Goal: Transaction & Acquisition: Book appointment/travel/reservation

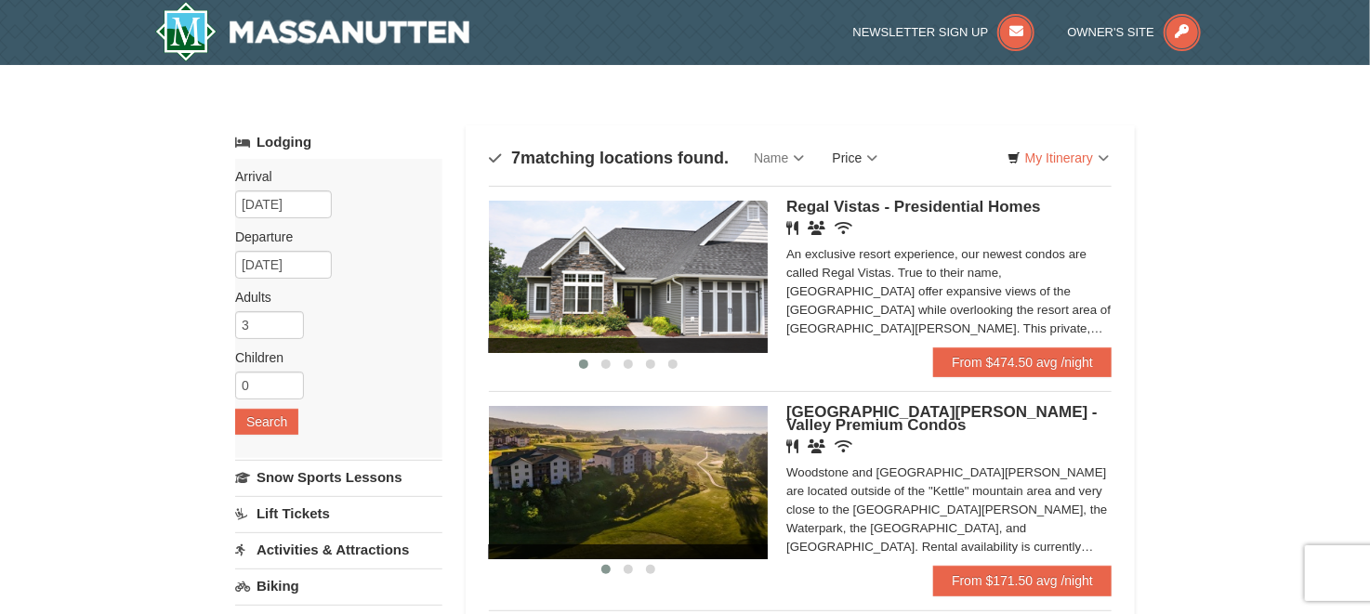
click at [850, 161] on link "Price" at bounding box center [855, 157] width 73 height 37
click at [881, 204] on link "Price (Low to High)" at bounding box center [894, 196] width 149 height 24
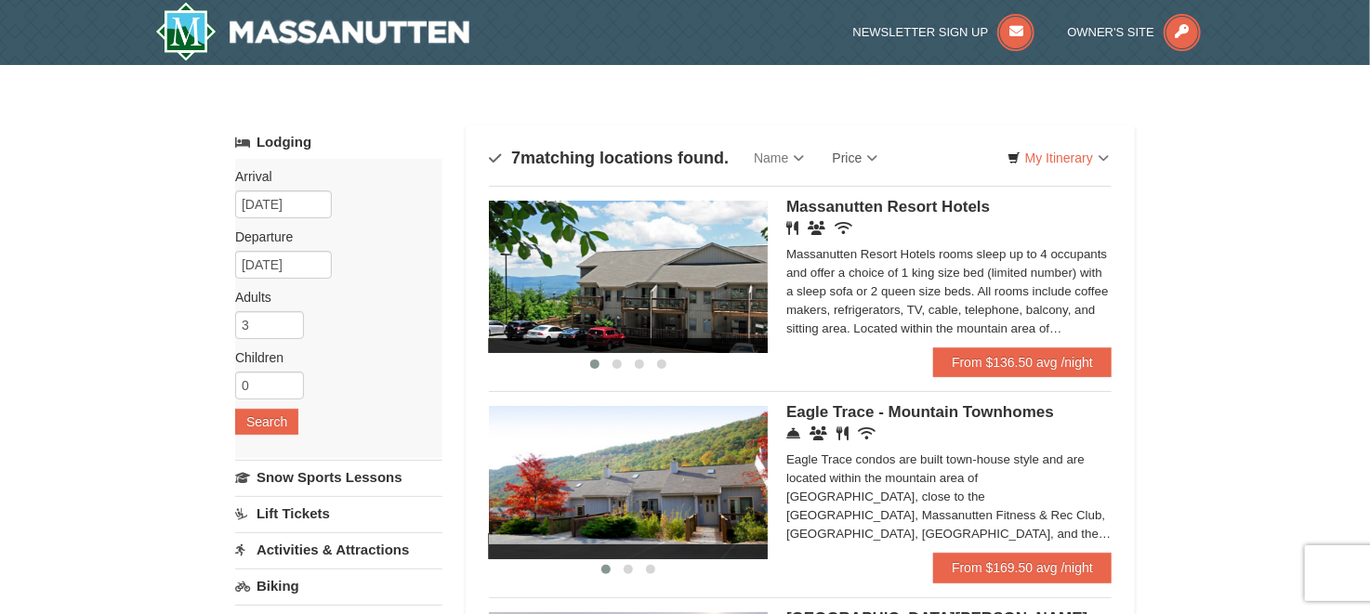
drag, startPoint x: 903, startPoint y: 205, endPoint x: 852, endPoint y: 267, distance: 80.6
click at [852, 267] on div "Massanutten Resort Hotels rooms sleep up to 4 occupants and offer a choice of 1…" at bounding box center [948, 291] width 325 height 93
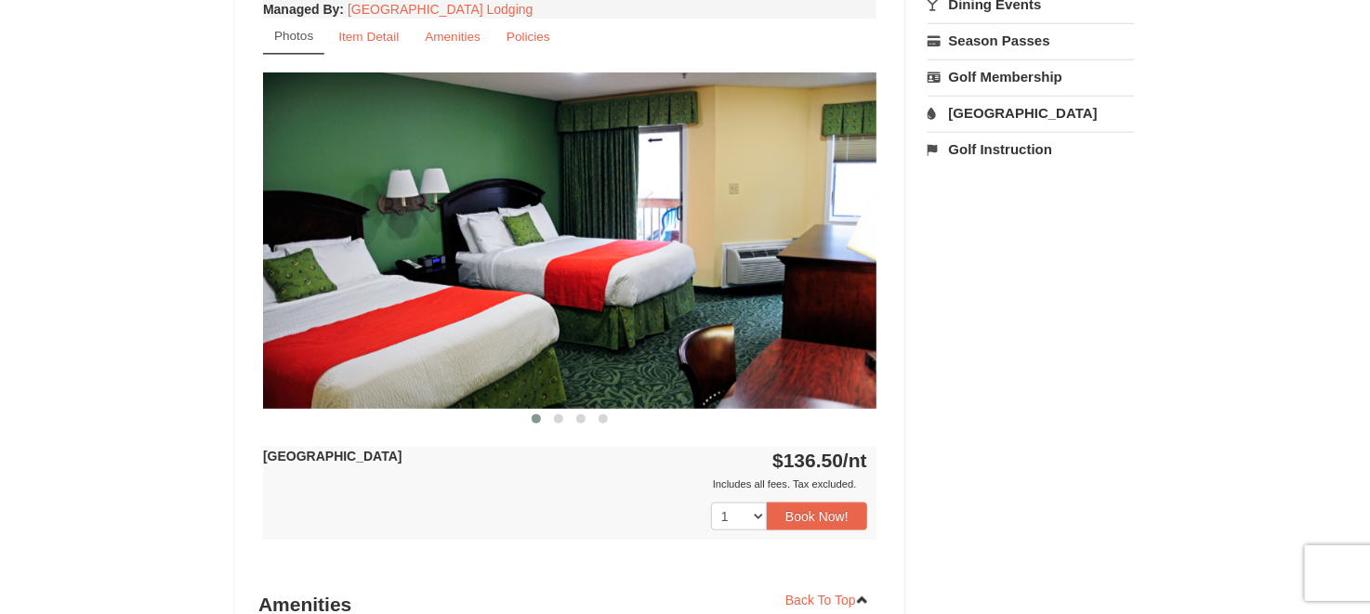
scroll to position [720, 0]
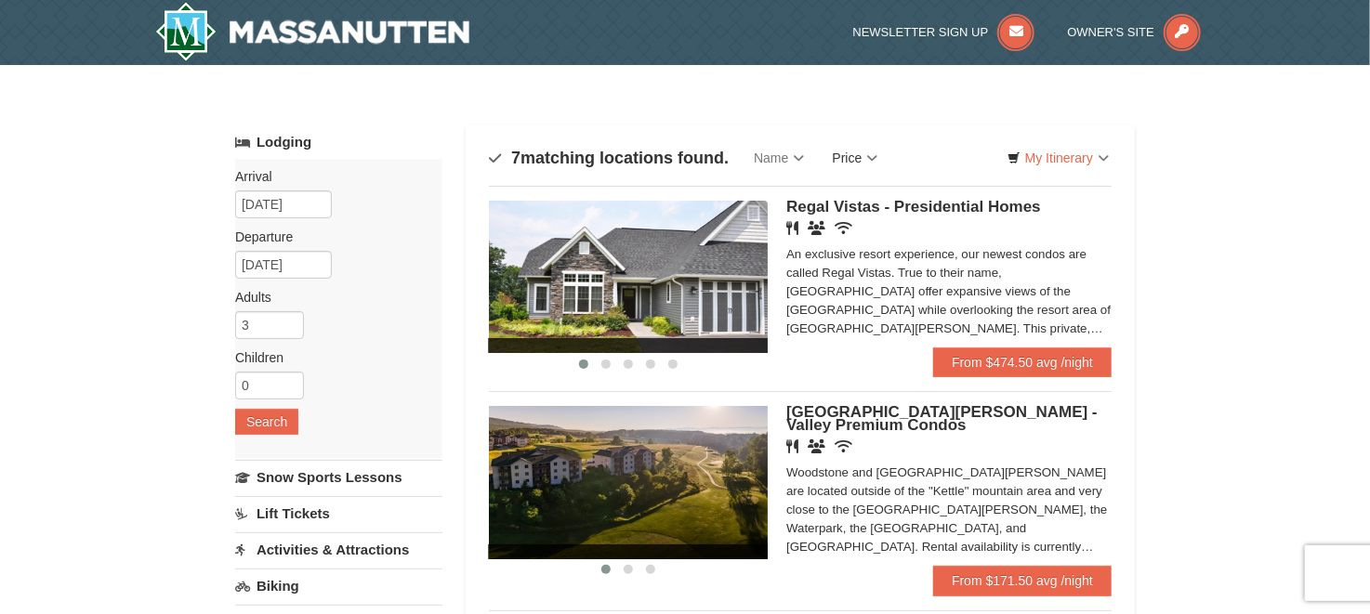
click at [868, 140] on link "Price" at bounding box center [855, 157] width 73 height 37
click at [894, 204] on link "Price (Low to High)" at bounding box center [894, 196] width 149 height 24
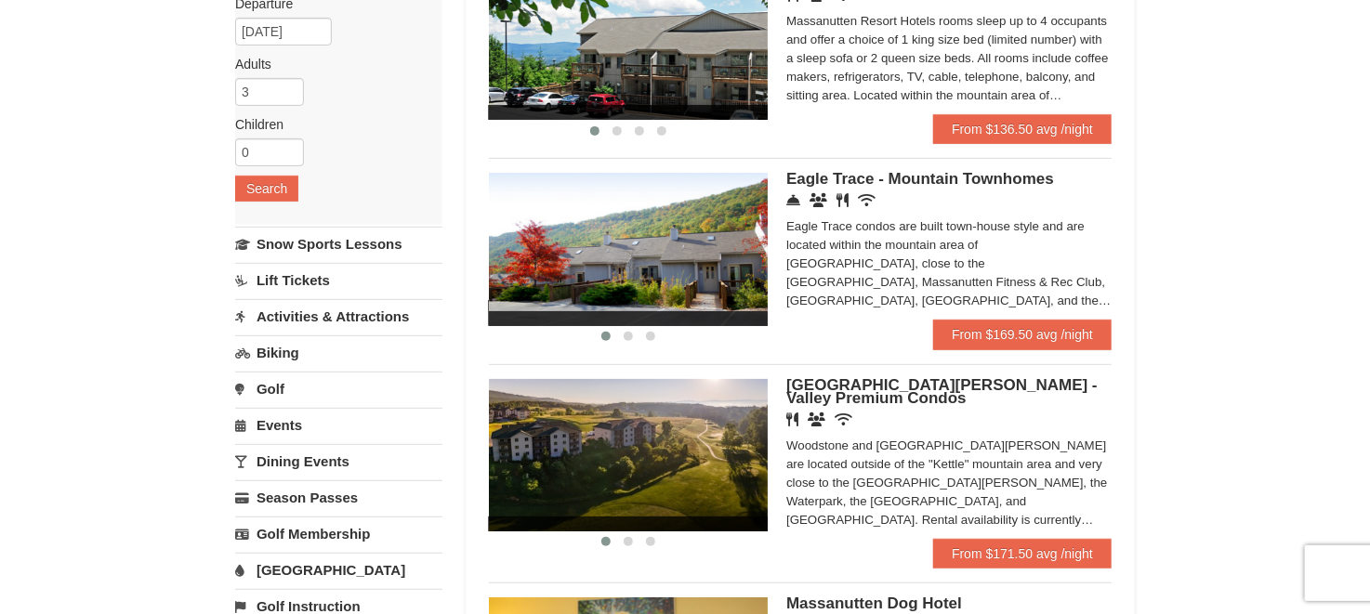
scroll to position [237, 0]
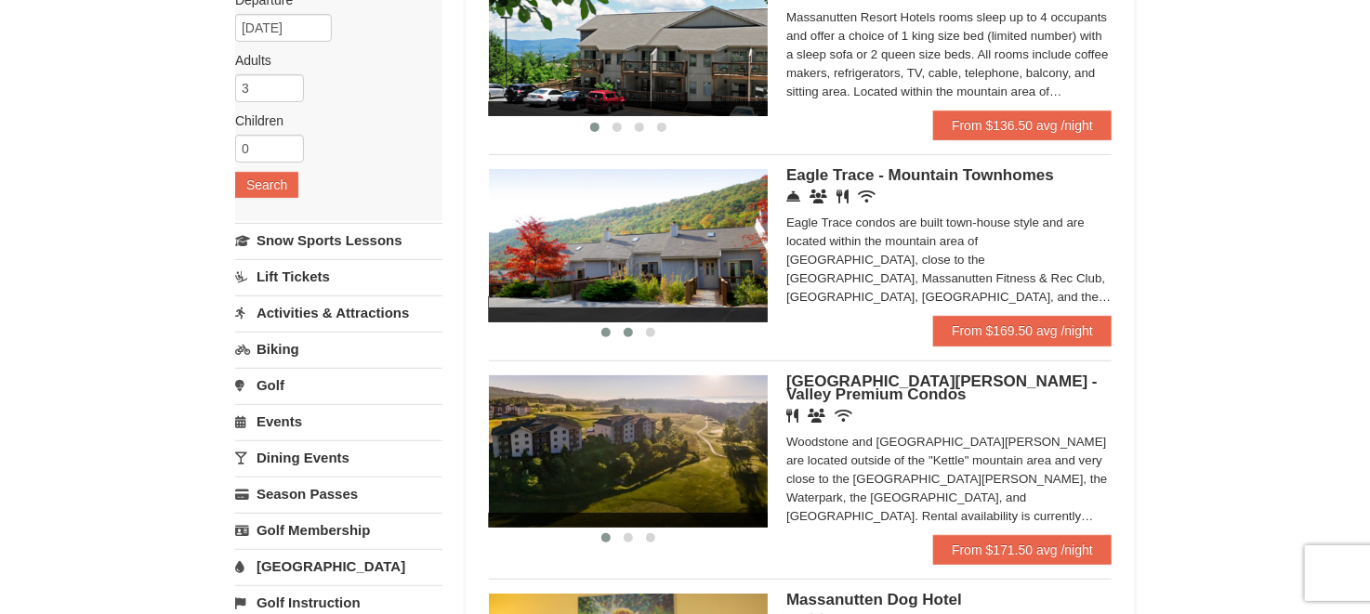
click at [623, 336] on button at bounding box center [628, 333] width 22 height 19
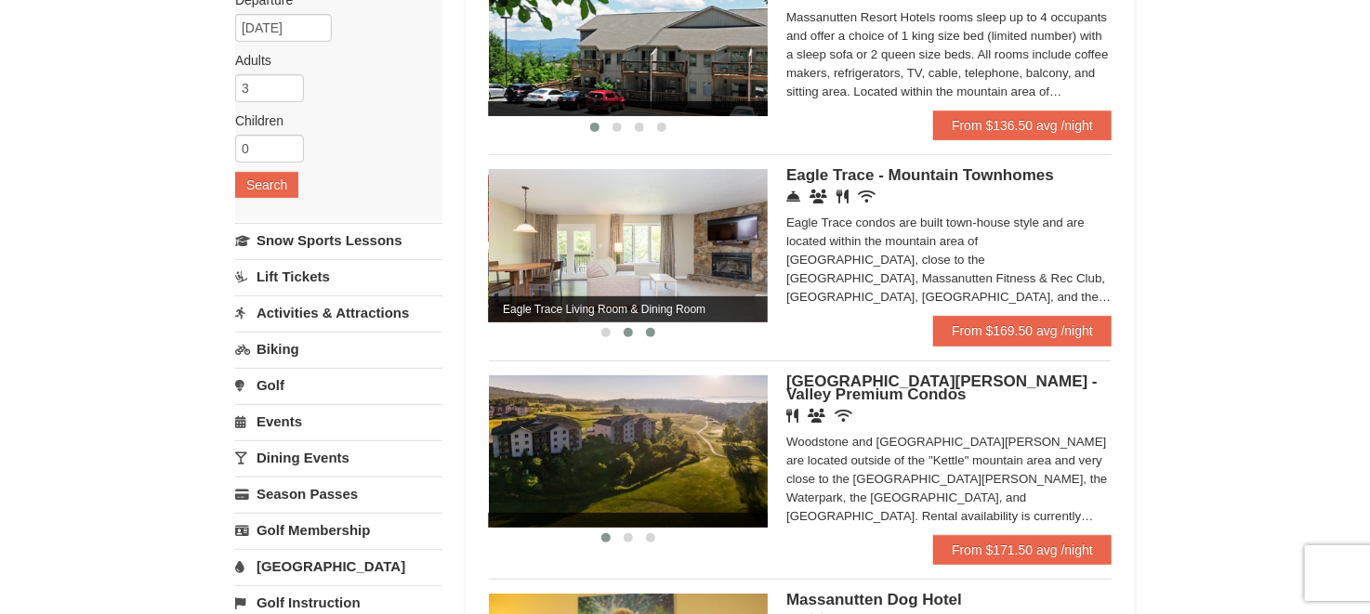
click at [649, 333] on span at bounding box center [650, 332] width 9 height 9
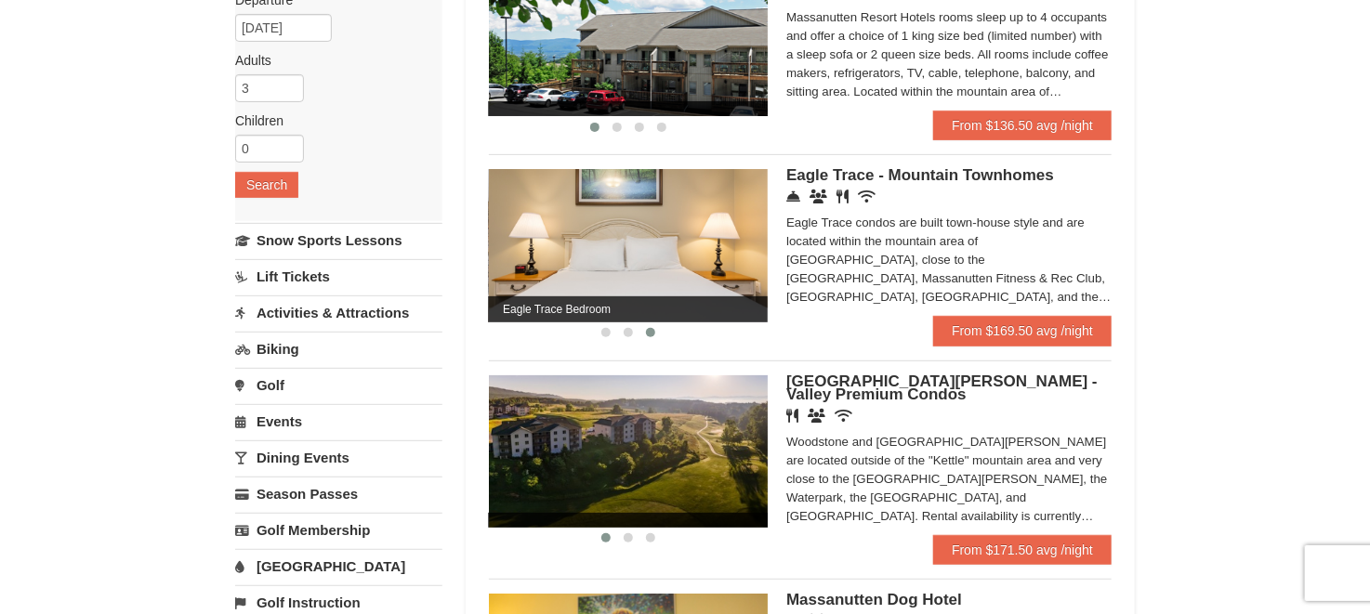
drag, startPoint x: 883, startPoint y: 176, endPoint x: 1336, endPoint y: 337, distance: 480.4
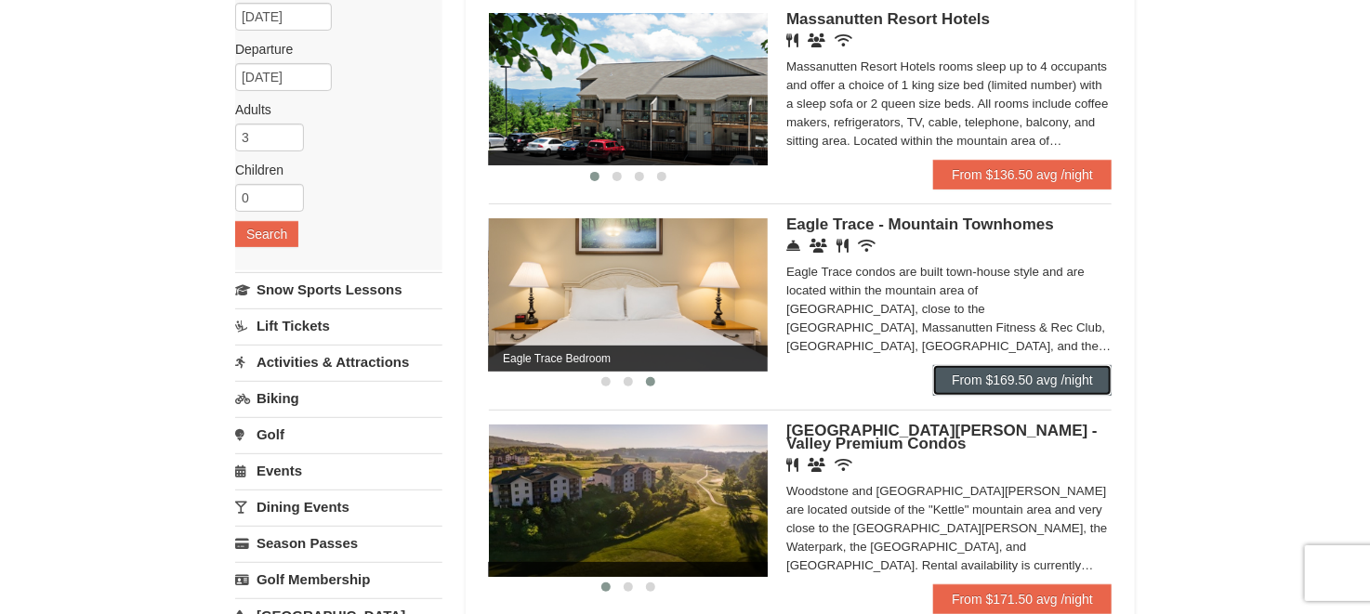
scroll to position [193, 0]
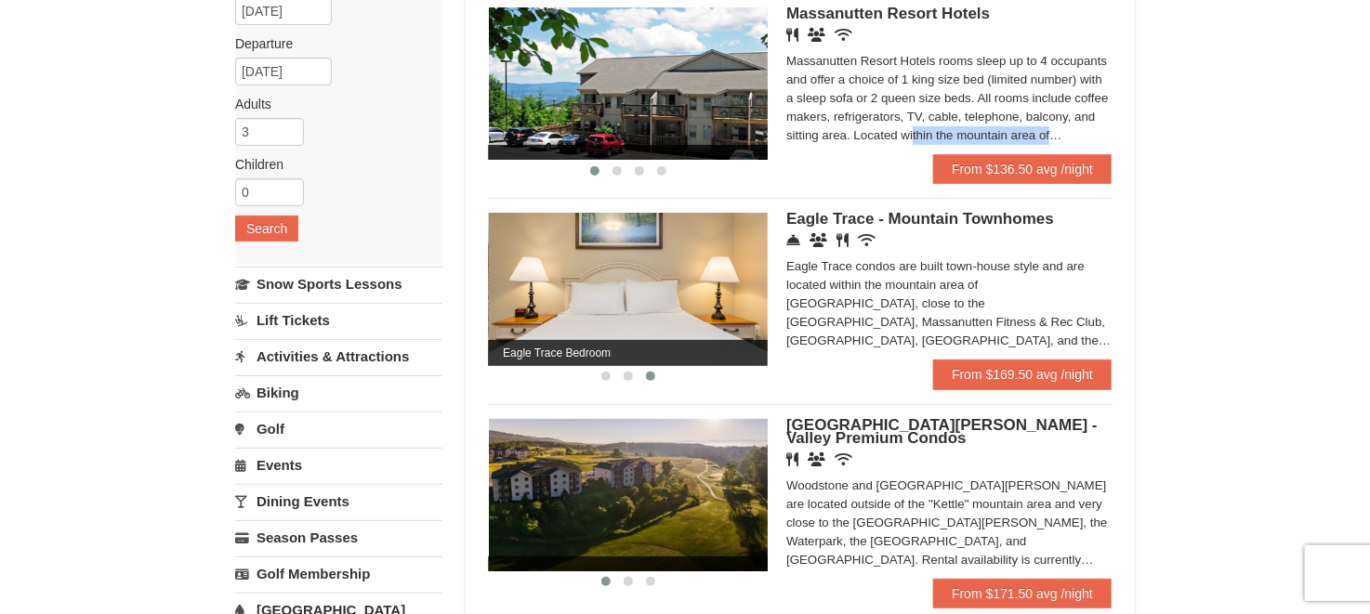
drag, startPoint x: 1366, startPoint y: 170, endPoint x: 1378, endPoint y: 117, distance: 54.3
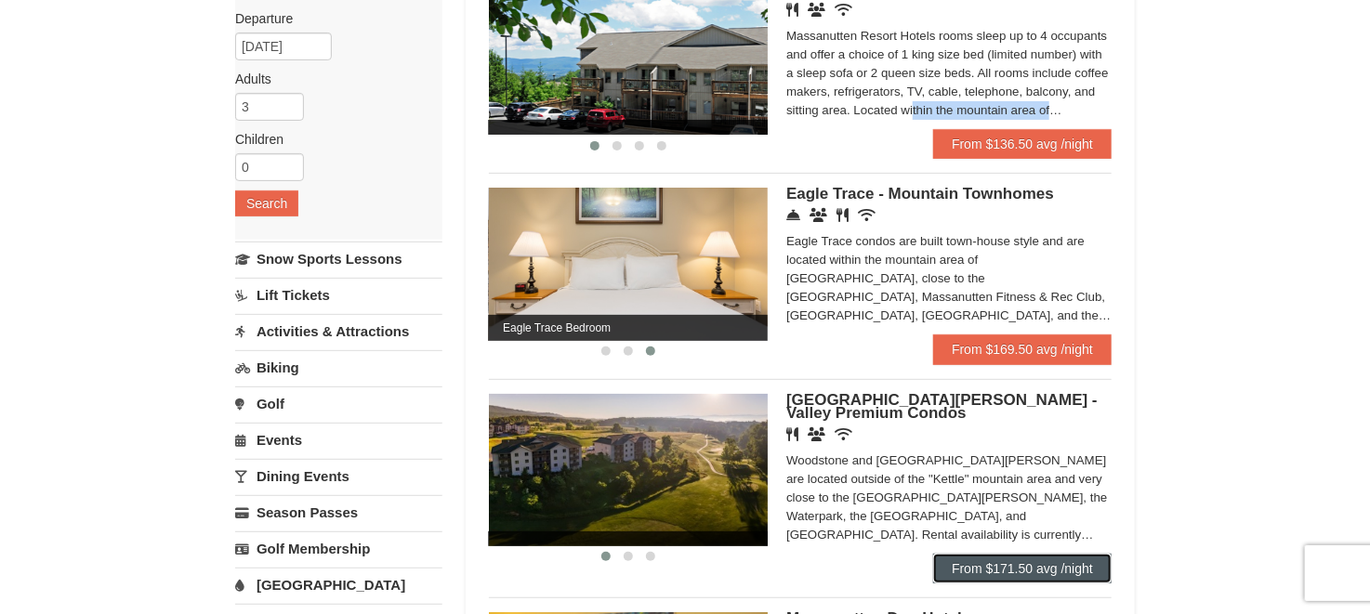
scroll to position [138, 0]
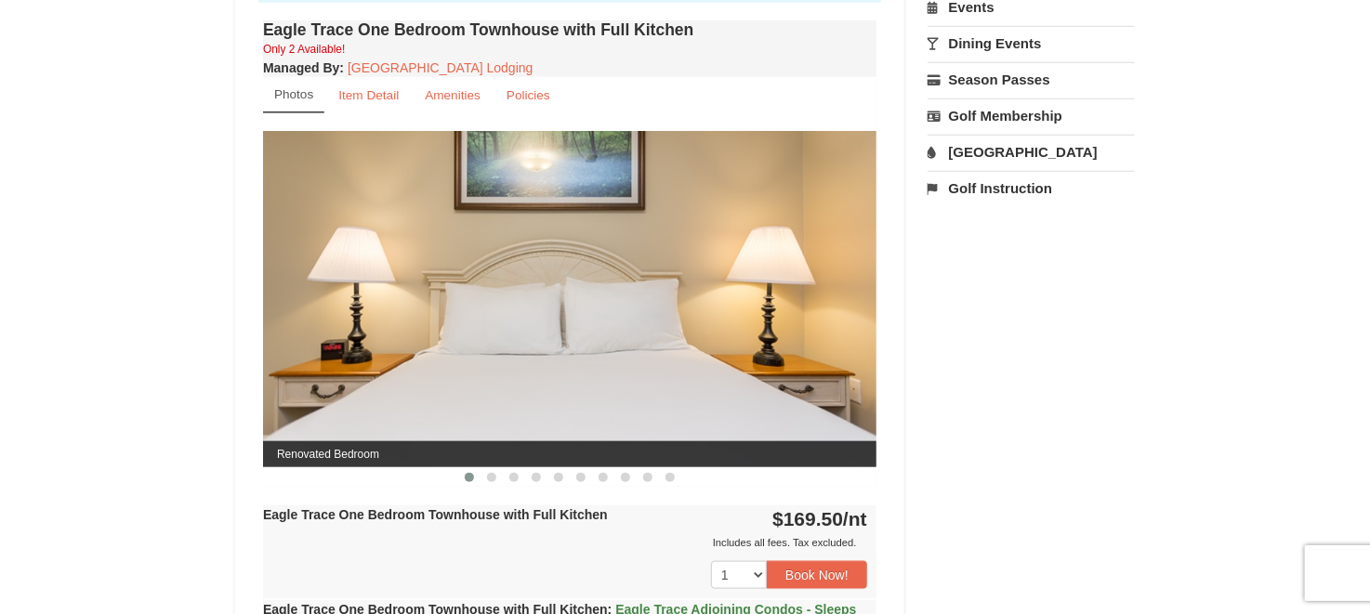
scroll to position [676, 0]
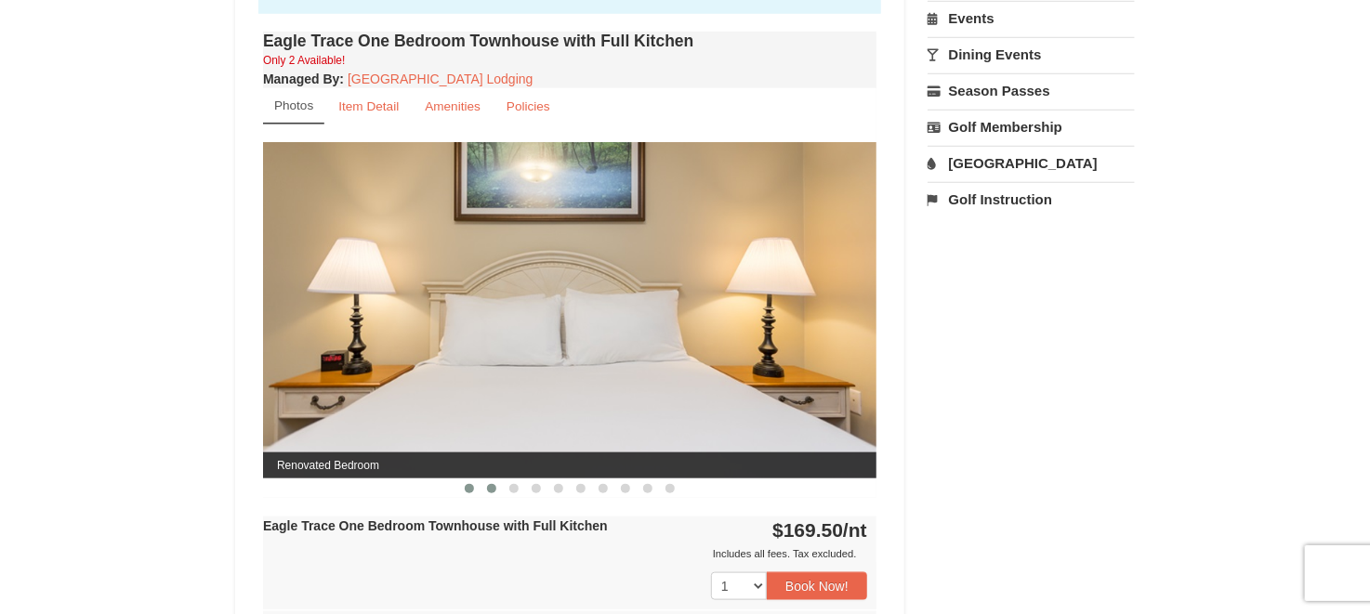
click at [493, 490] on button at bounding box center [492, 489] width 22 height 19
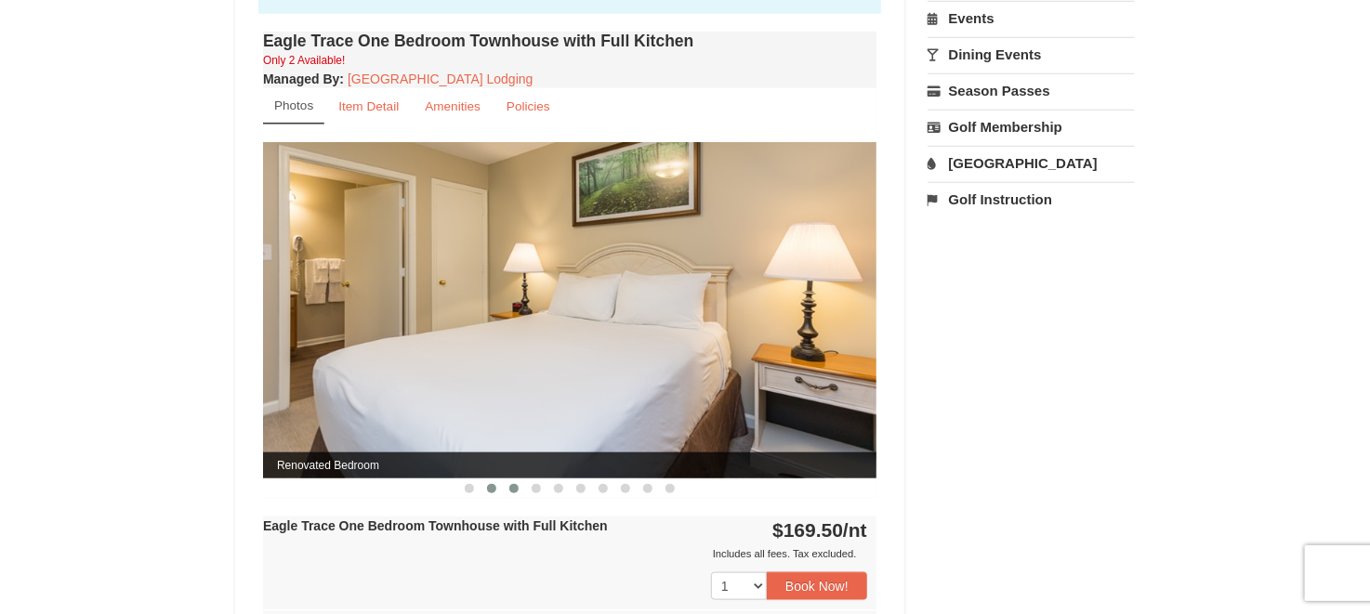
click at [519, 490] on button at bounding box center [514, 489] width 22 height 19
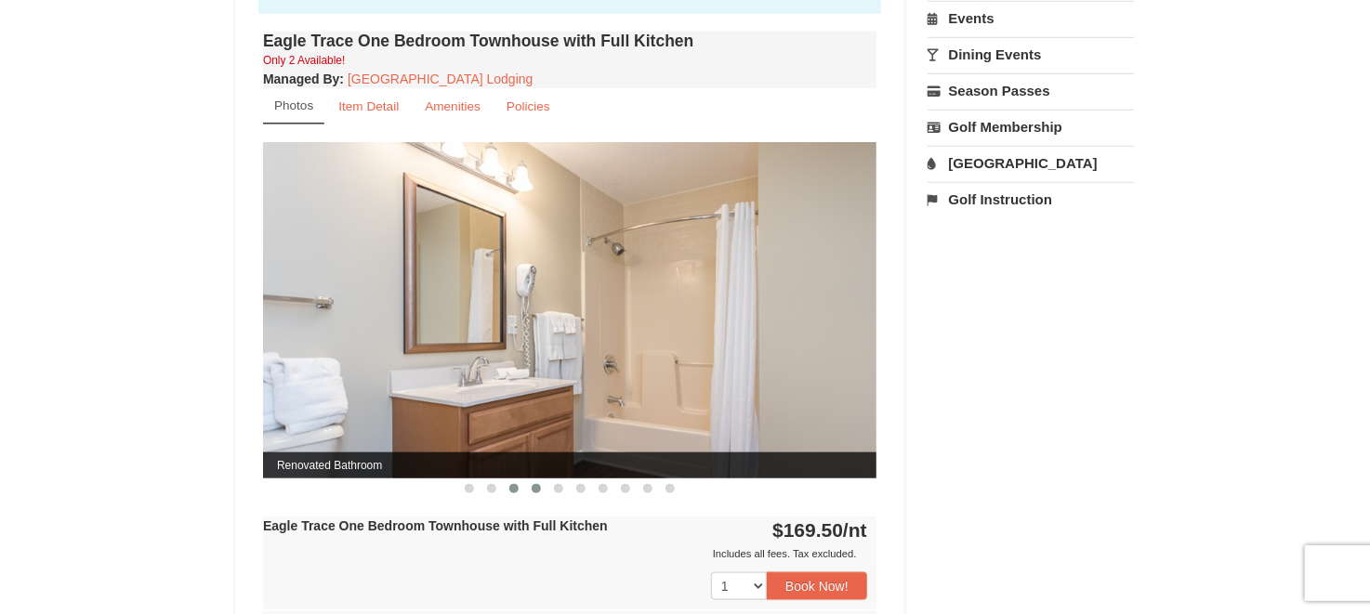
click at [541, 490] on button at bounding box center [536, 489] width 22 height 19
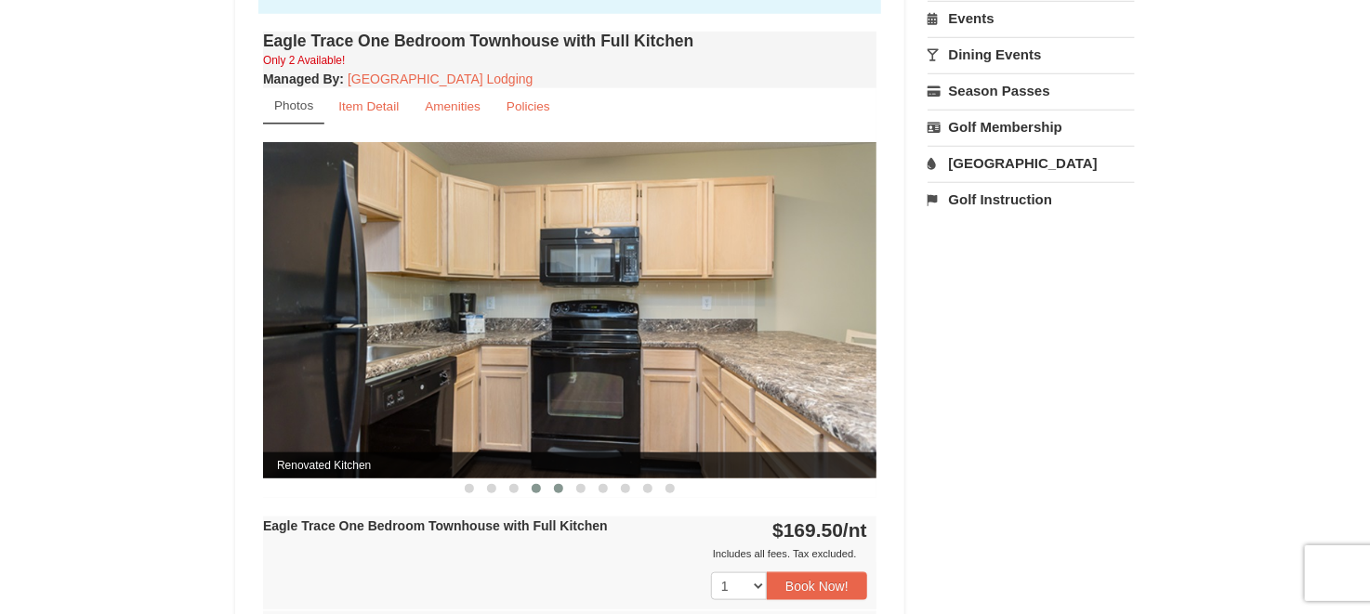
click at [561, 485] on span at bounding box center [558, 488] width 9 height 9
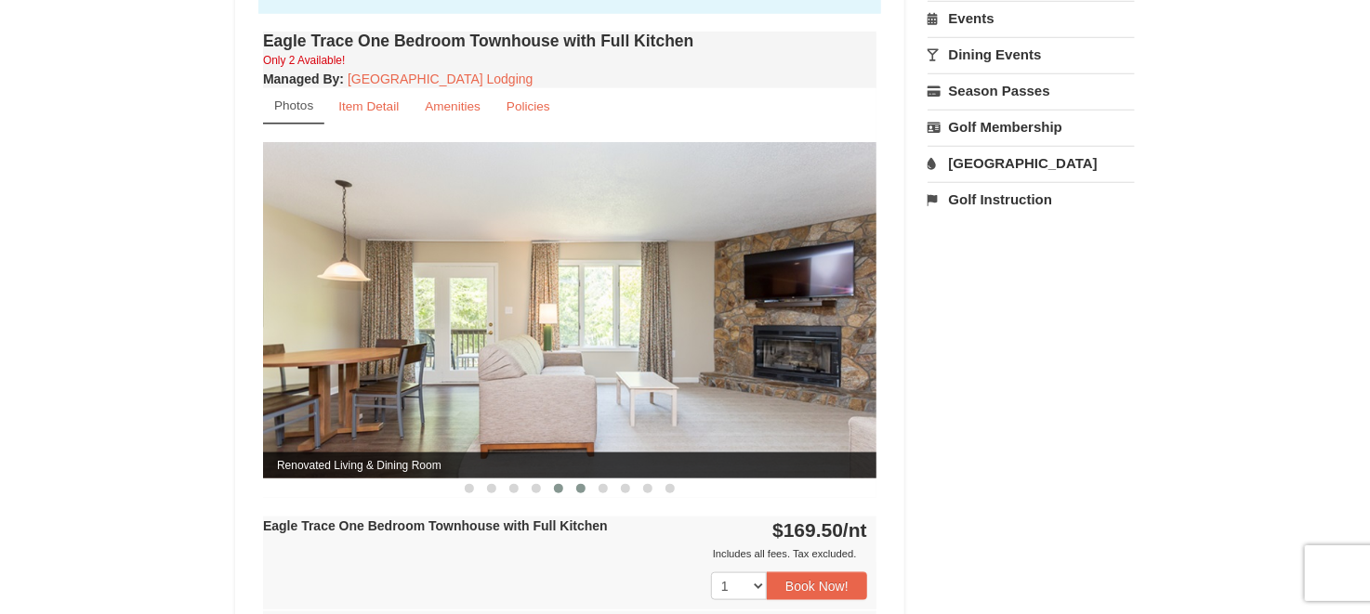
click at [589, 483] on button at bounding box center [581, 489] width 22 height 19
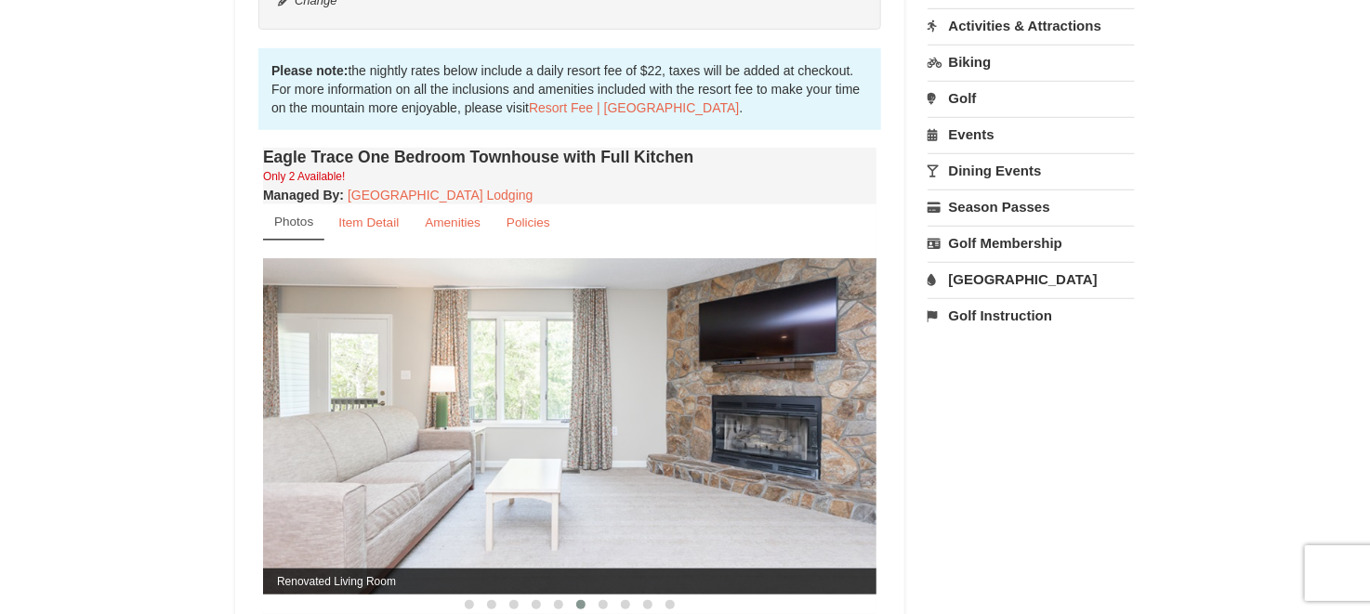
scroll to position [792, 0]
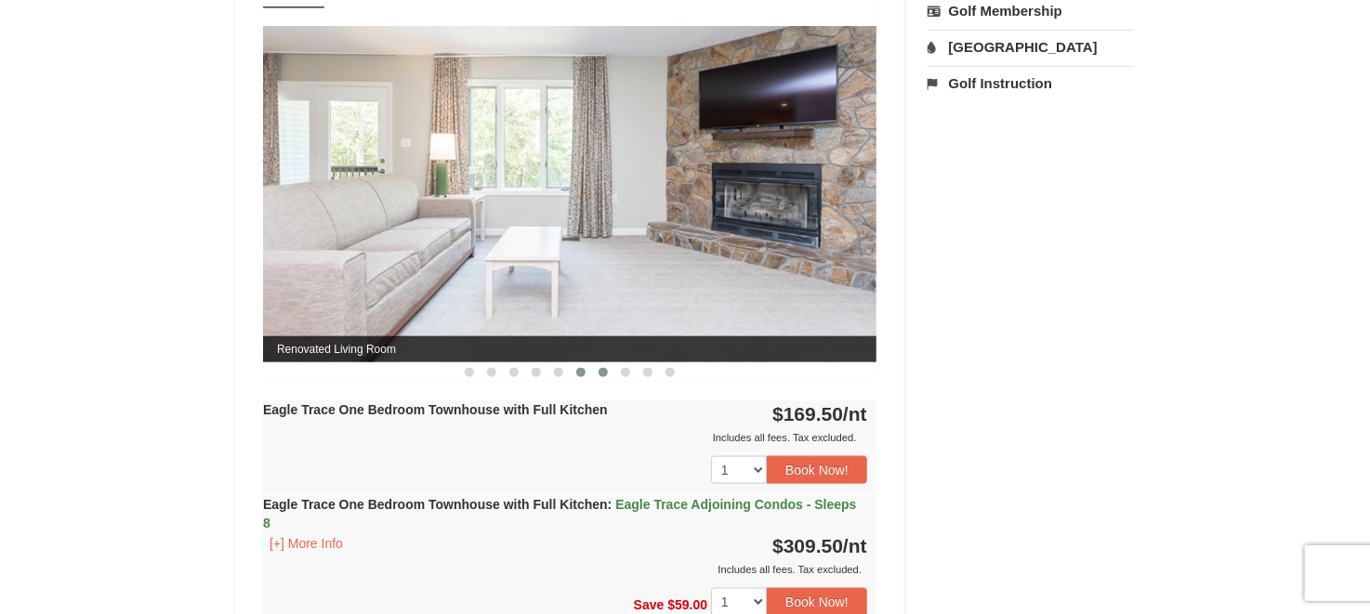
click at [602, 374] on span at bounding box center [603, 372] width 9 height 9
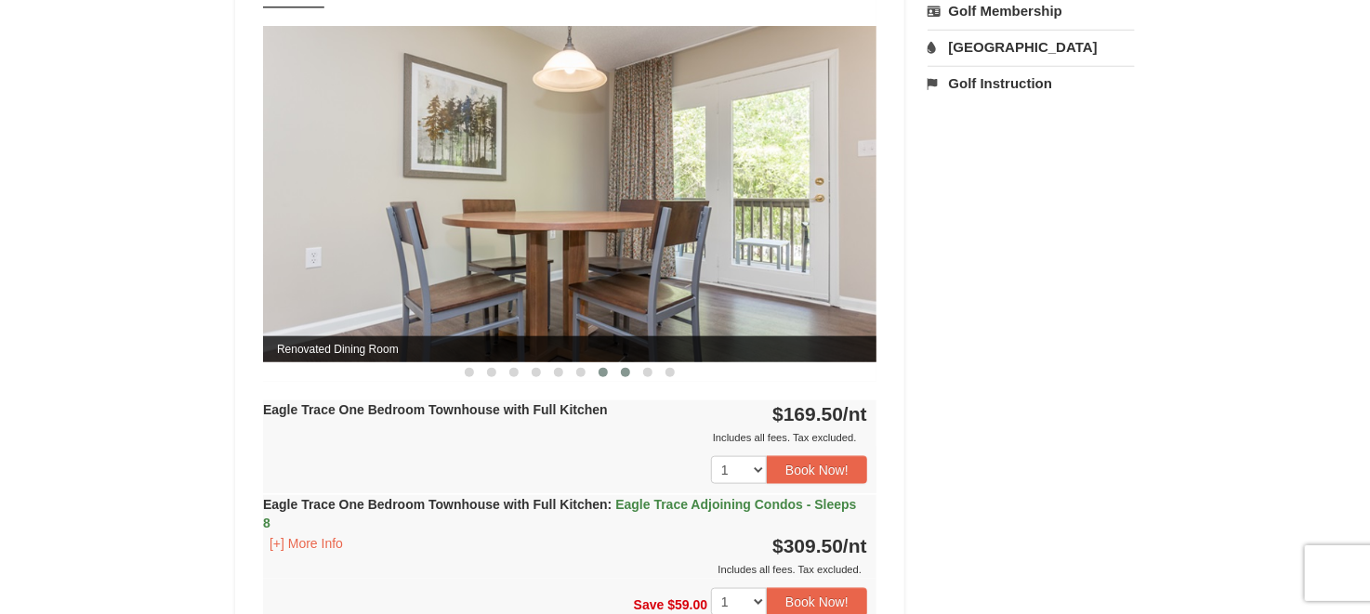
click at [617, 366] on button at bounding box center [625, 372] width 22 height 19
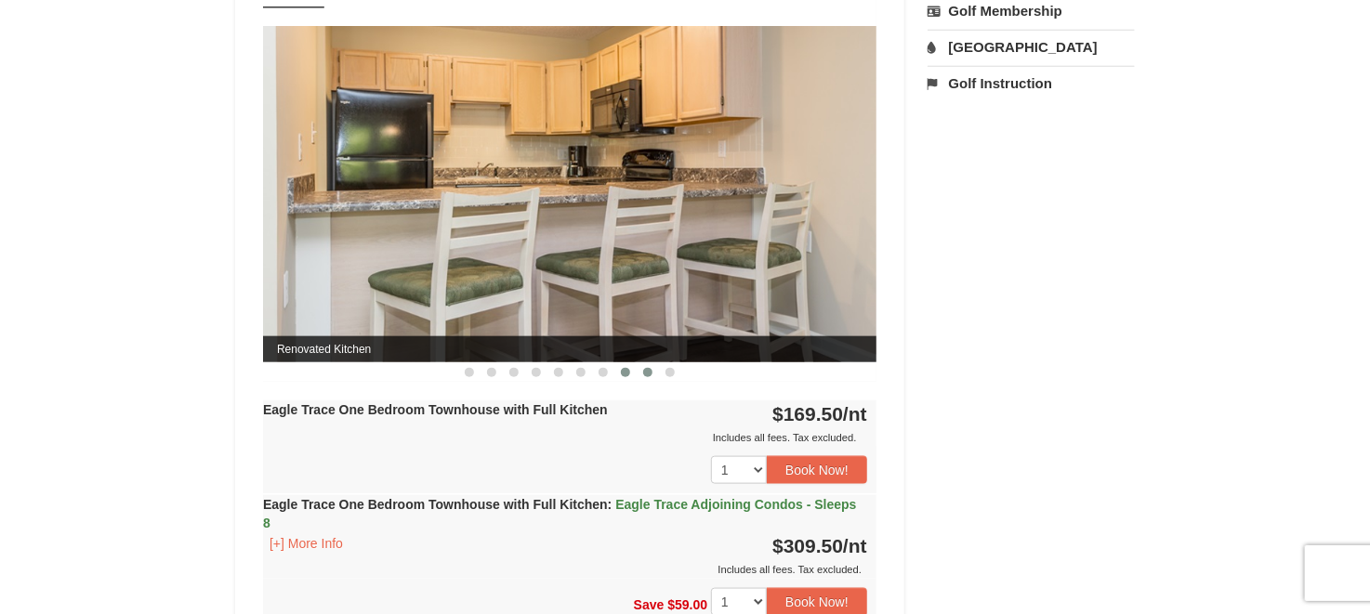
click at [645, 371] on span at bounding box center [647, 372] width 9 height 9
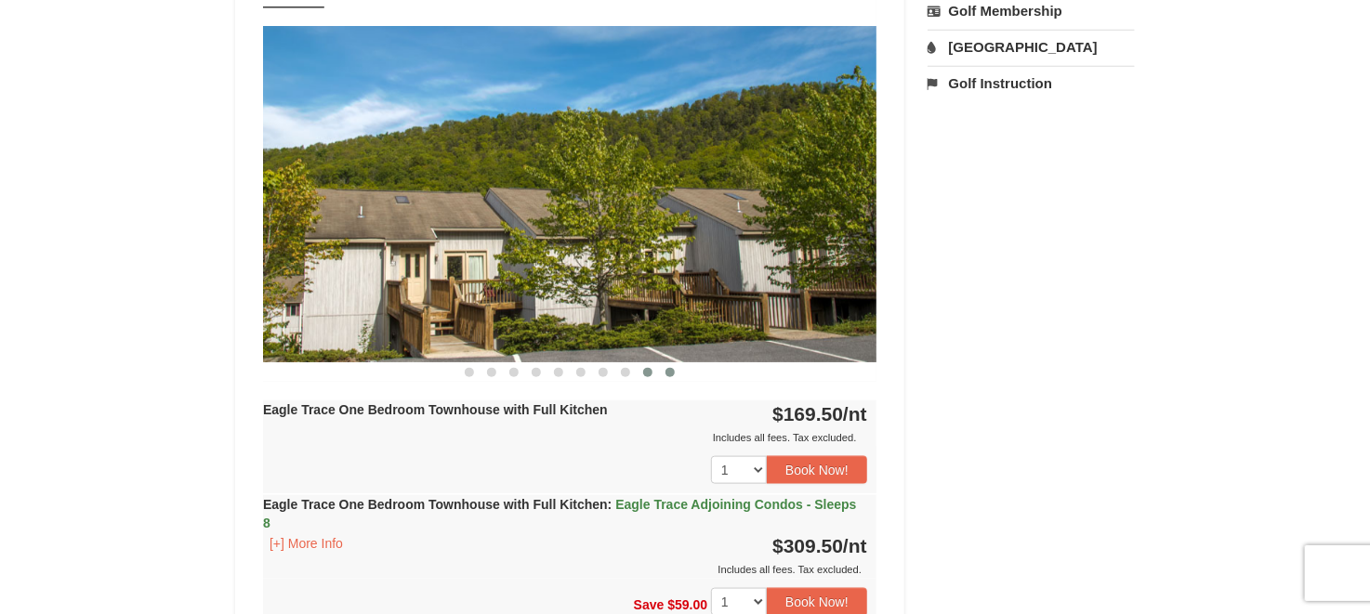
click at [669, 376] on button at bounding box center [670, 372] width 22 height 19
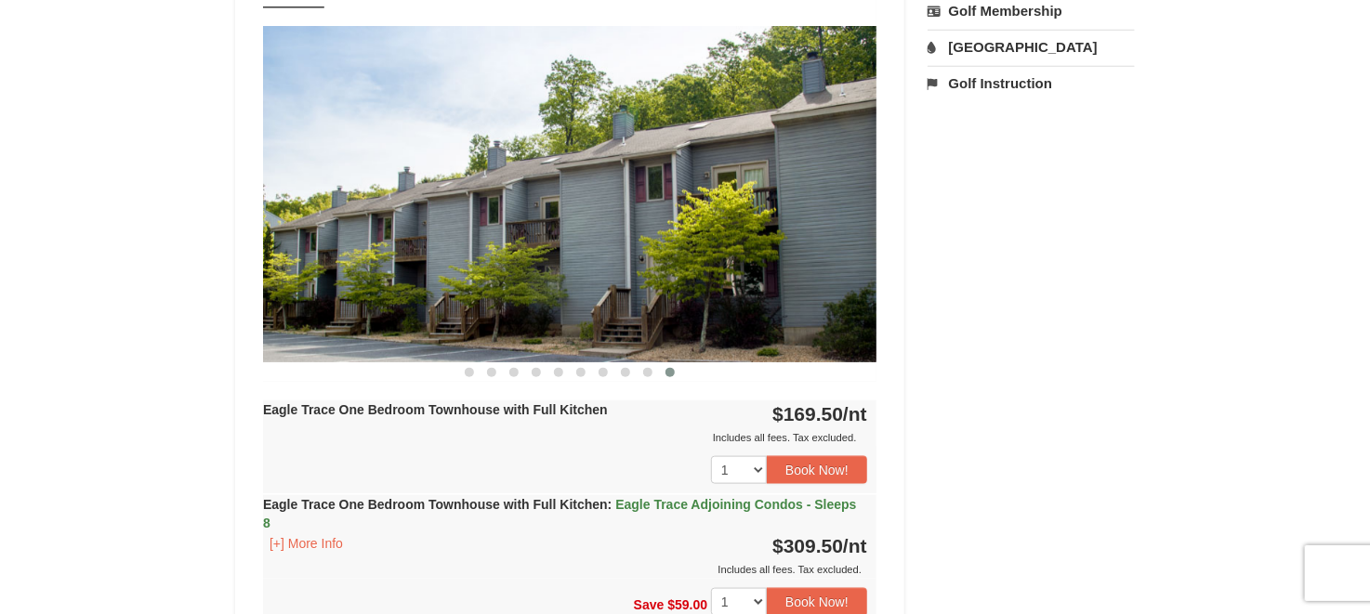
drag, startPoint x: 1362, startPoint y: 243, endPoint x: 1362, endPoint y: 297, distance: 54.8
click at [1362, 297] on div "× <<Back to results Eagle Trace - Mountain Townhomes Book from $170.00! 1822 Re…" at bounding box center [685, 589] width 1370 height 2632
click at [1352, 263] on div "× <<Back to results Eagle Trace - Mountain Townhomes Book from $170.00! 1822 Re…" at bounding box center [685, 589] width 1370 height 2632
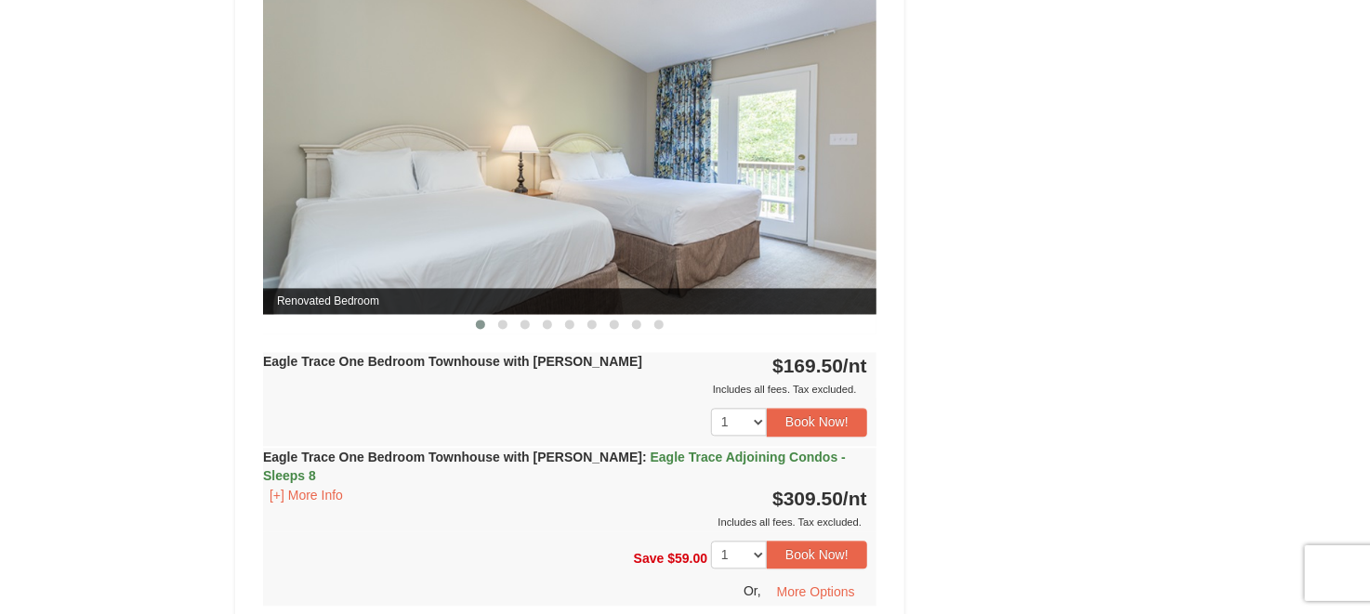
scroll to position [1635, 0]
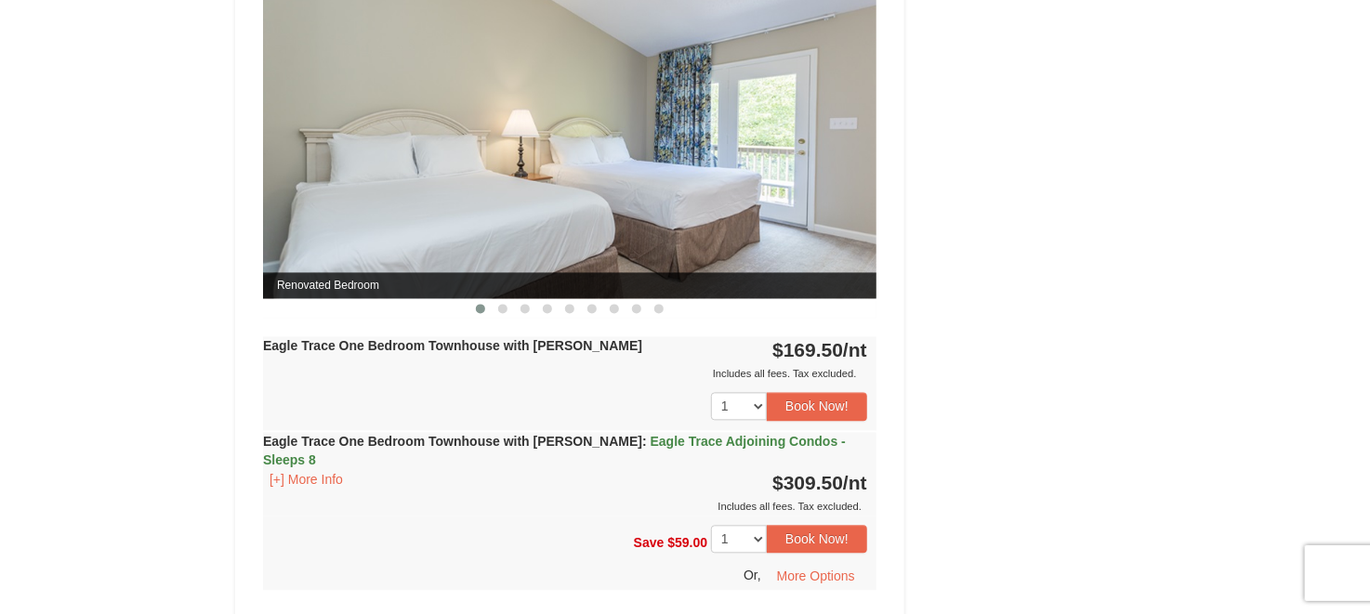
click at [705, 372] on div "Includes all fees. Tax excluded." at bounding box center [565, 374] width 604 height 19
click at [801, 563] on button "More Options" at bounding box center [816, 577] width 102 height 28
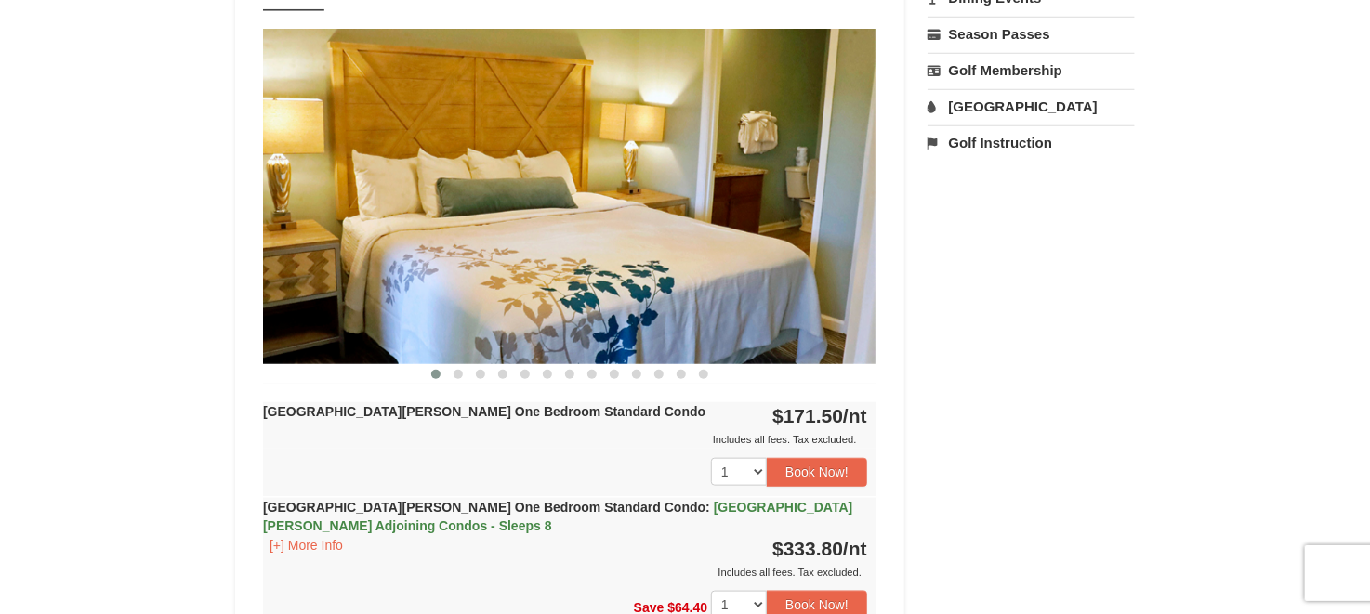
scroll to position [853, 0]
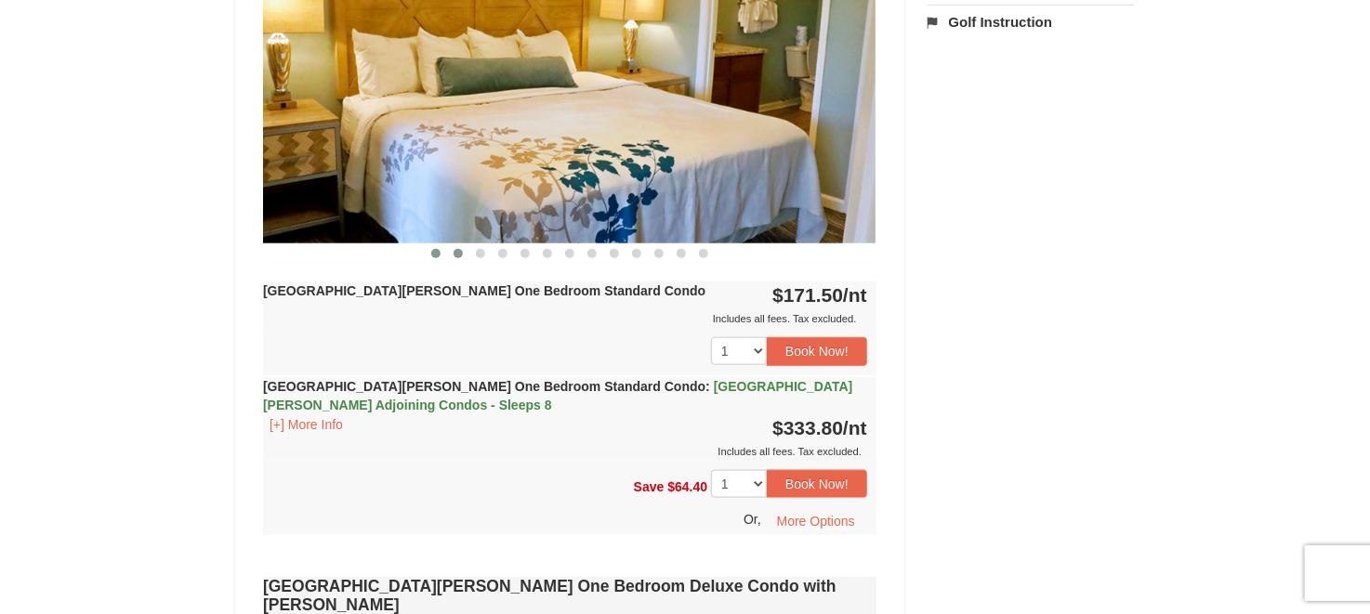
click at [453, 253] on button at bounding box center [458, 253] width 22 height 19
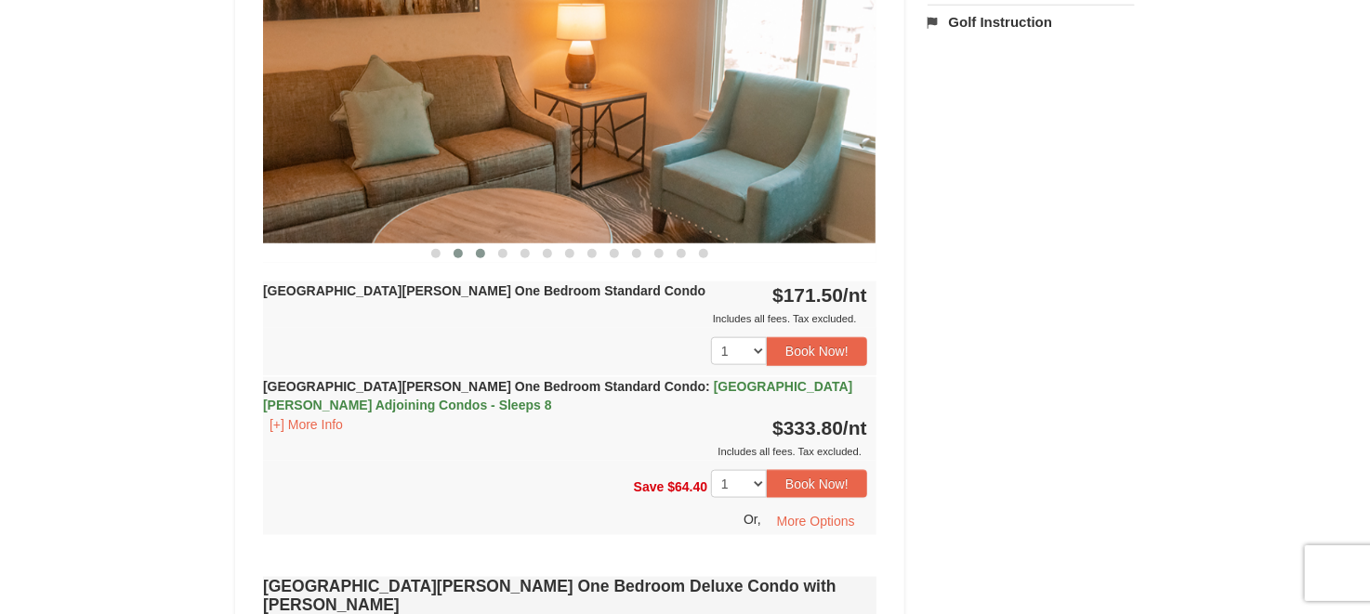
click at [482, 256] on button at bounding box center [480, 253] width 22 height 19
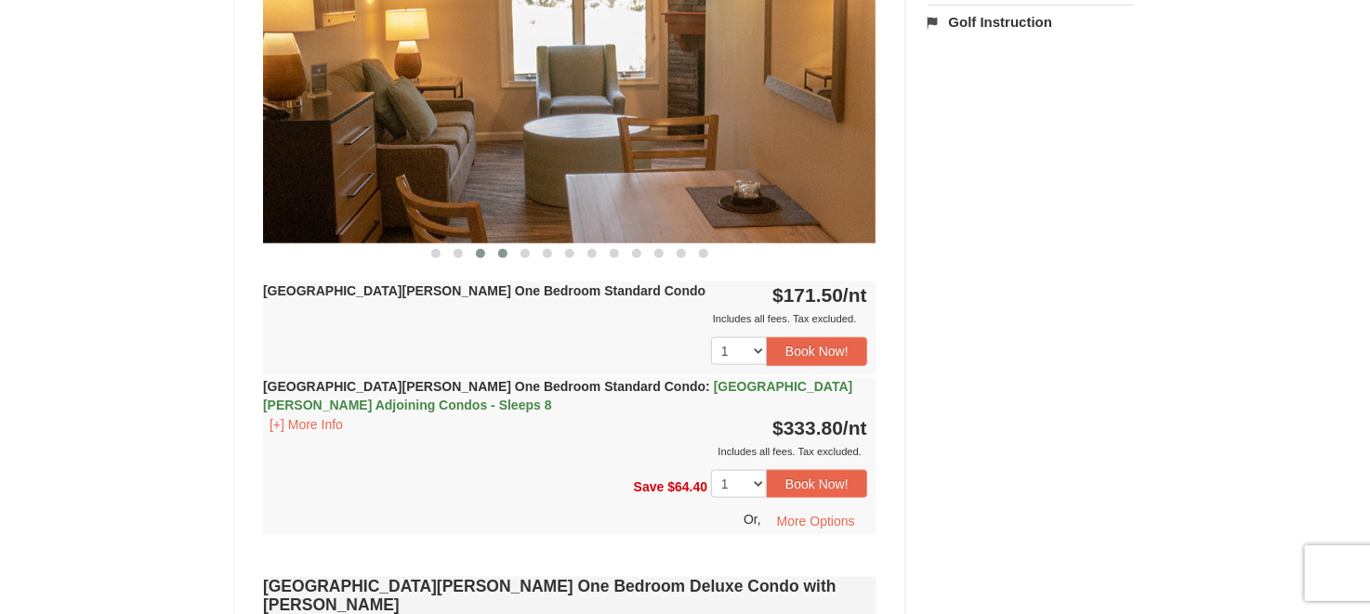
click at [495, 251] on button at bounding box center [503, 253] width 22 height 19
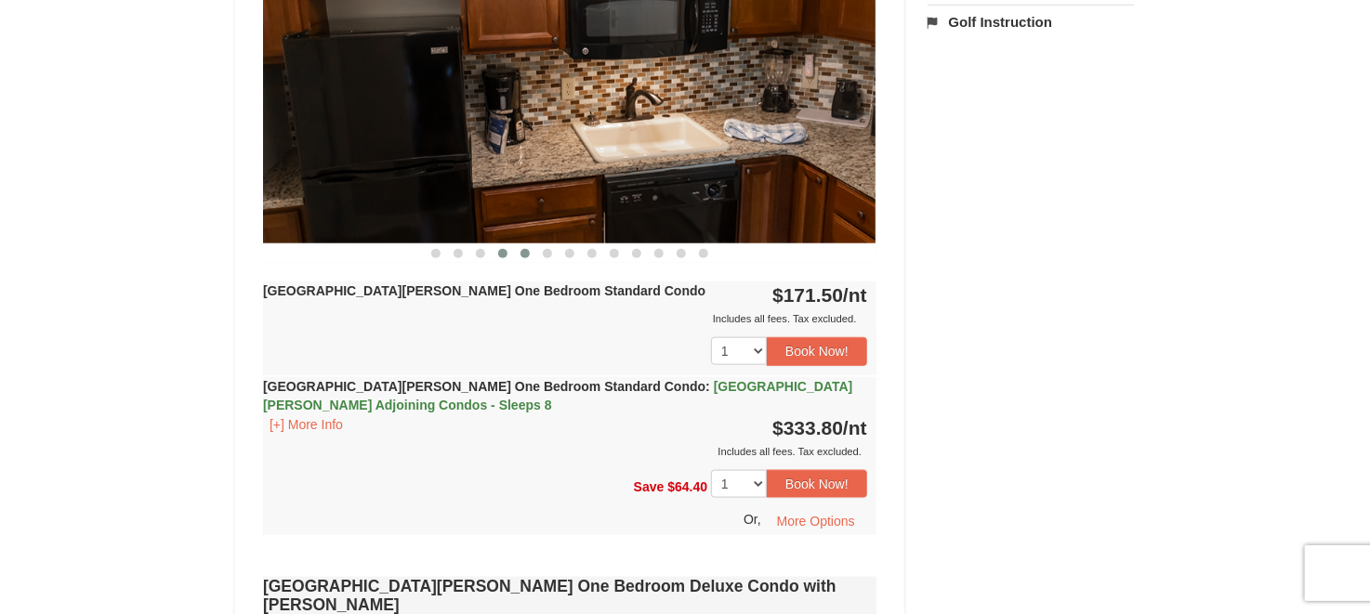
click at [527, 253] on span at bounding box center [525, 253] width 9 height 9
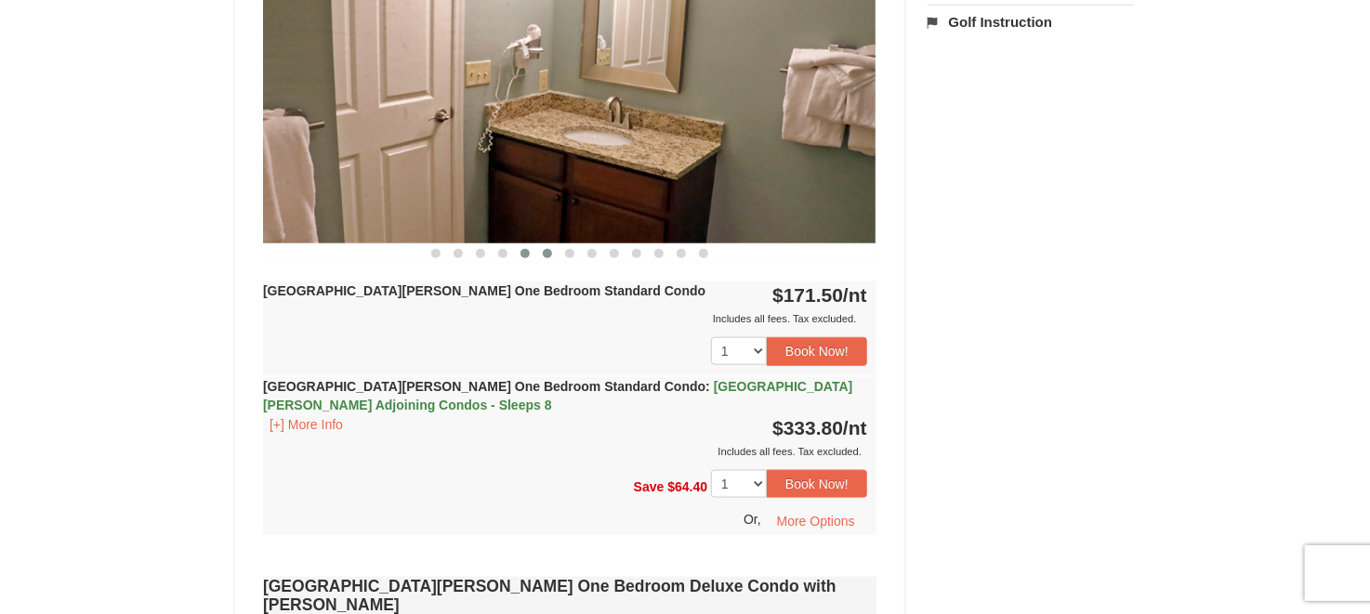
click at [548, 253] on span at bounding box center [547, 253] width 9 height 9
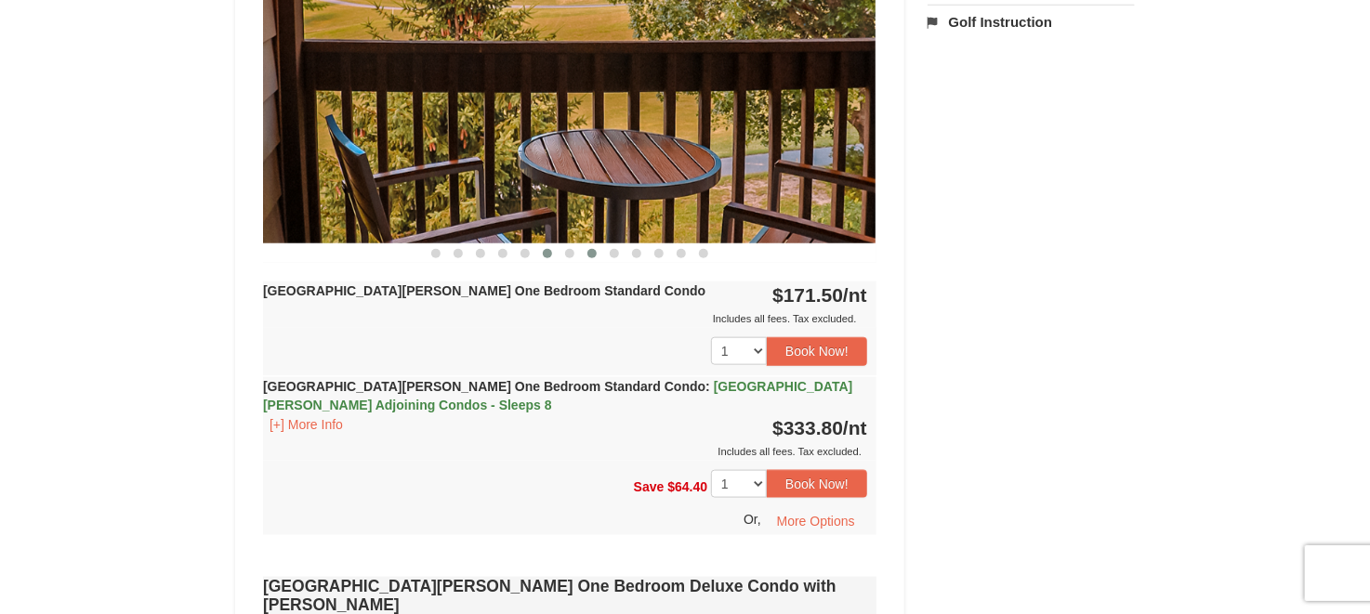
click at [587, 253] on button at bounding box center [592, 253] width 22 height 19
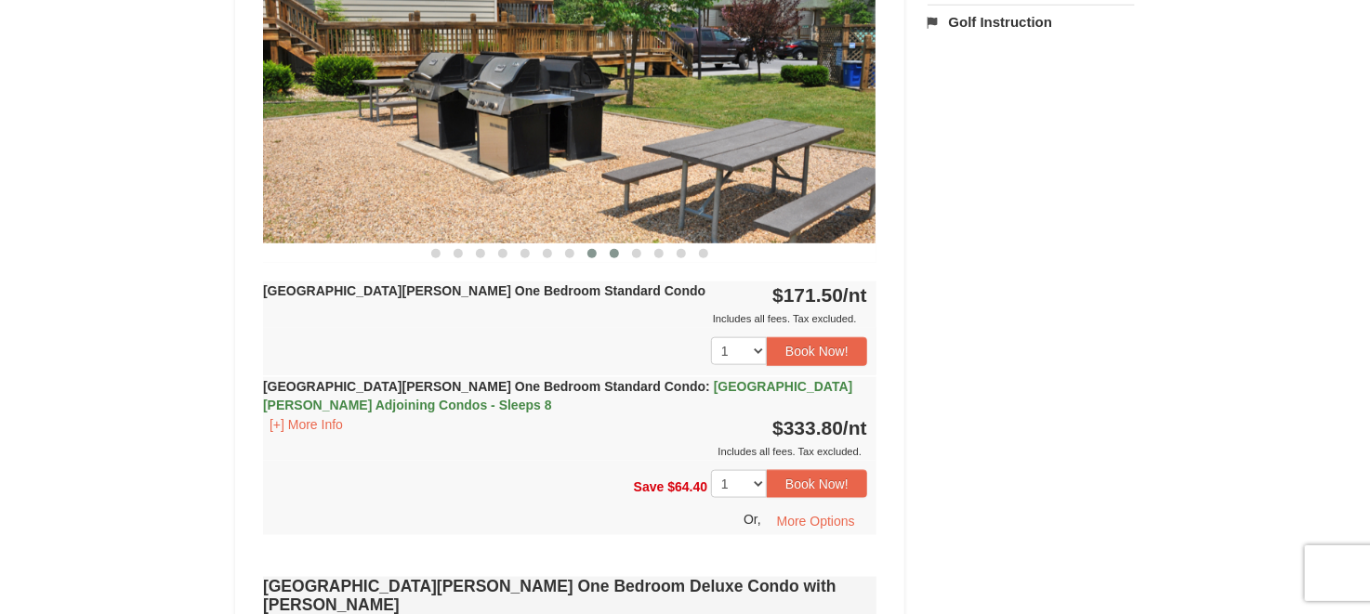
click at [611, 253] on span at bounding box center [614, 253] width 9 height 9
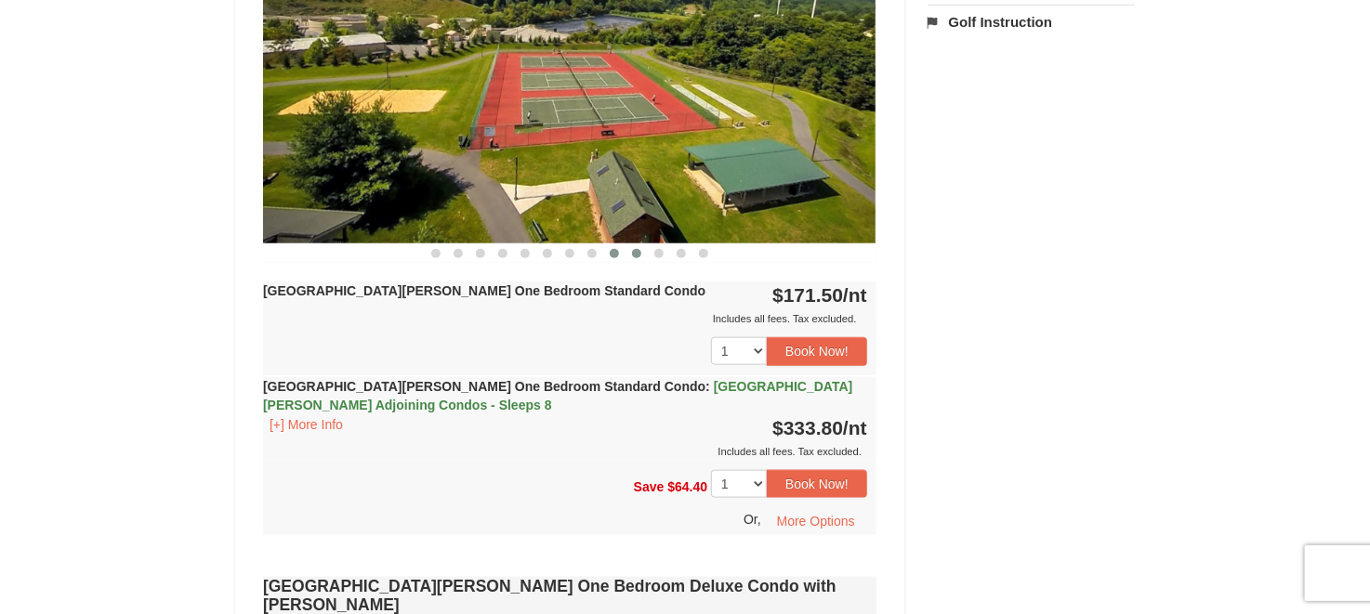
click at [646, 256] on button at bounding box center [637, 253] width 22 height 19
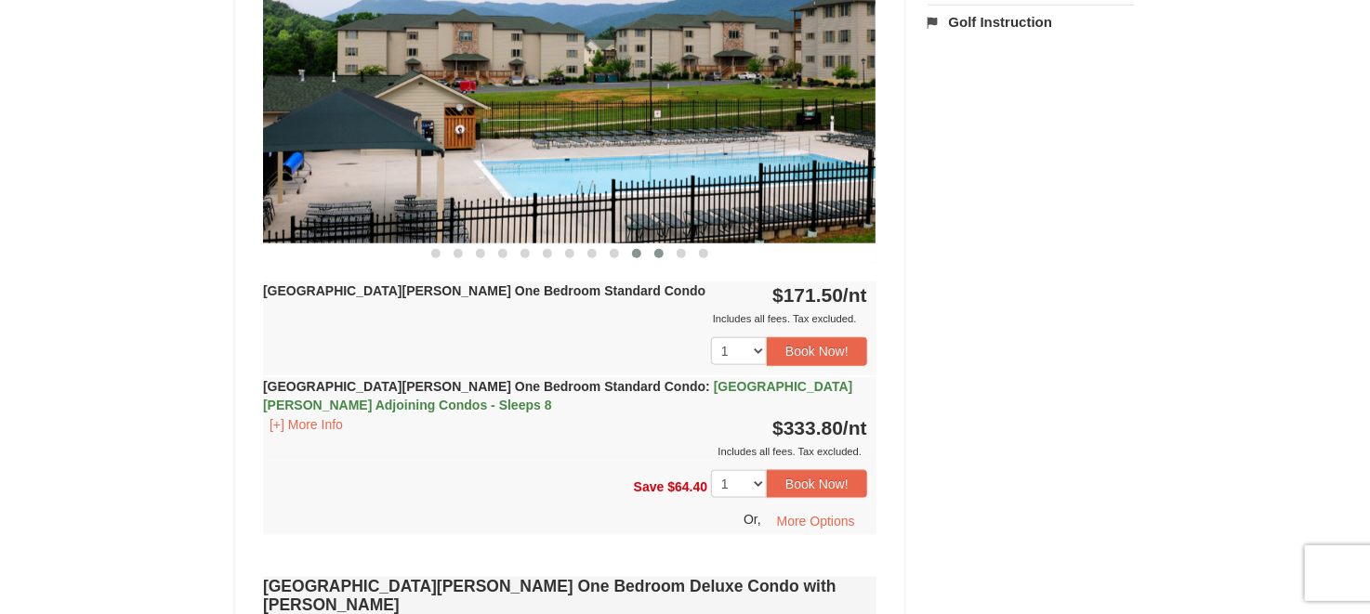
click at [658, 257] on button at bounding box center [659, 253] width 22 height 19
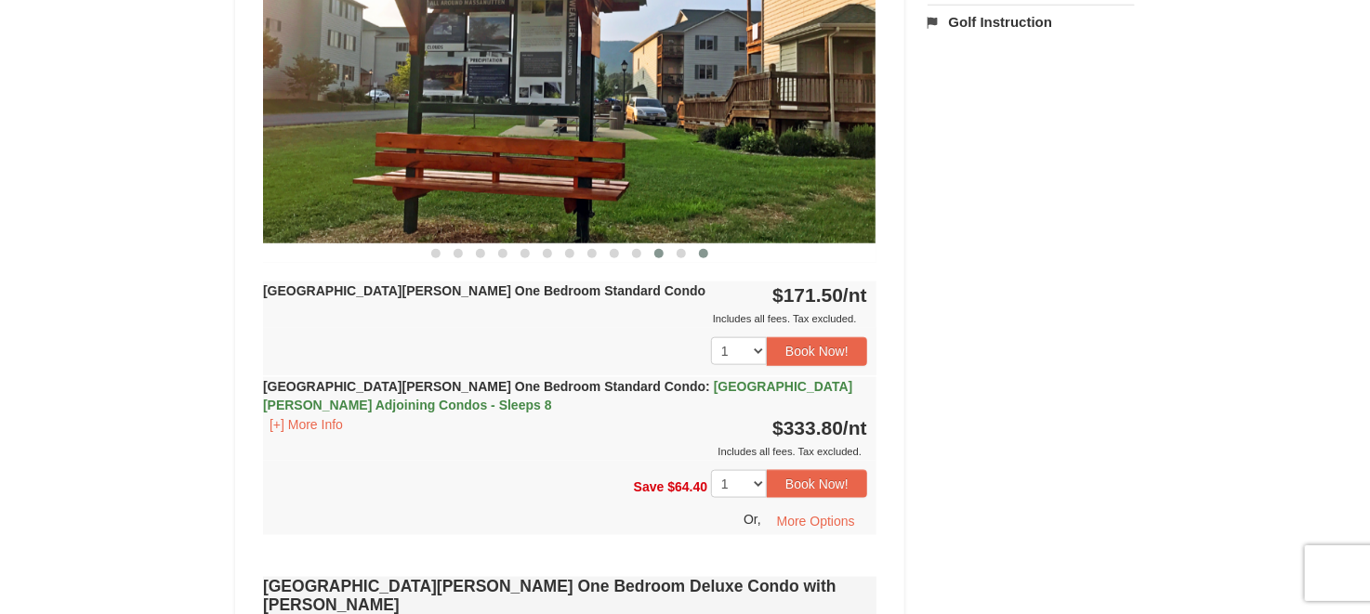
click at [693, 257] on button at bounding box center [704, 253] width 22 height 19
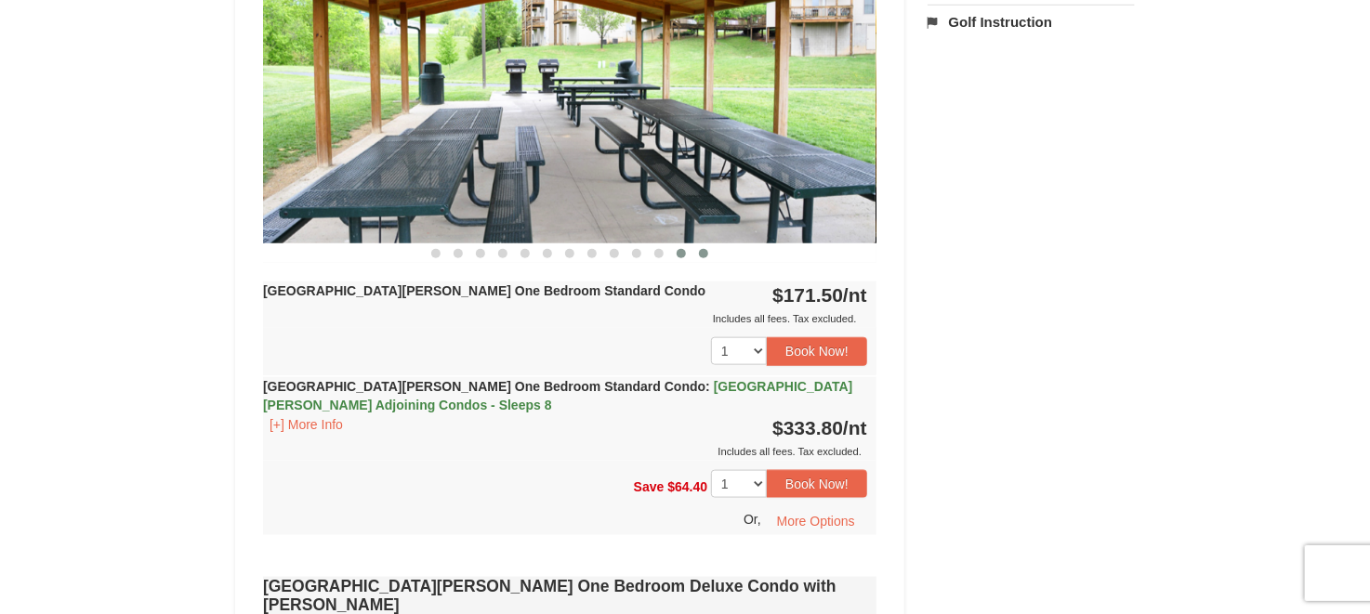
click at [672, 255] on button at bounding box center [681, 253] width 22 height 19
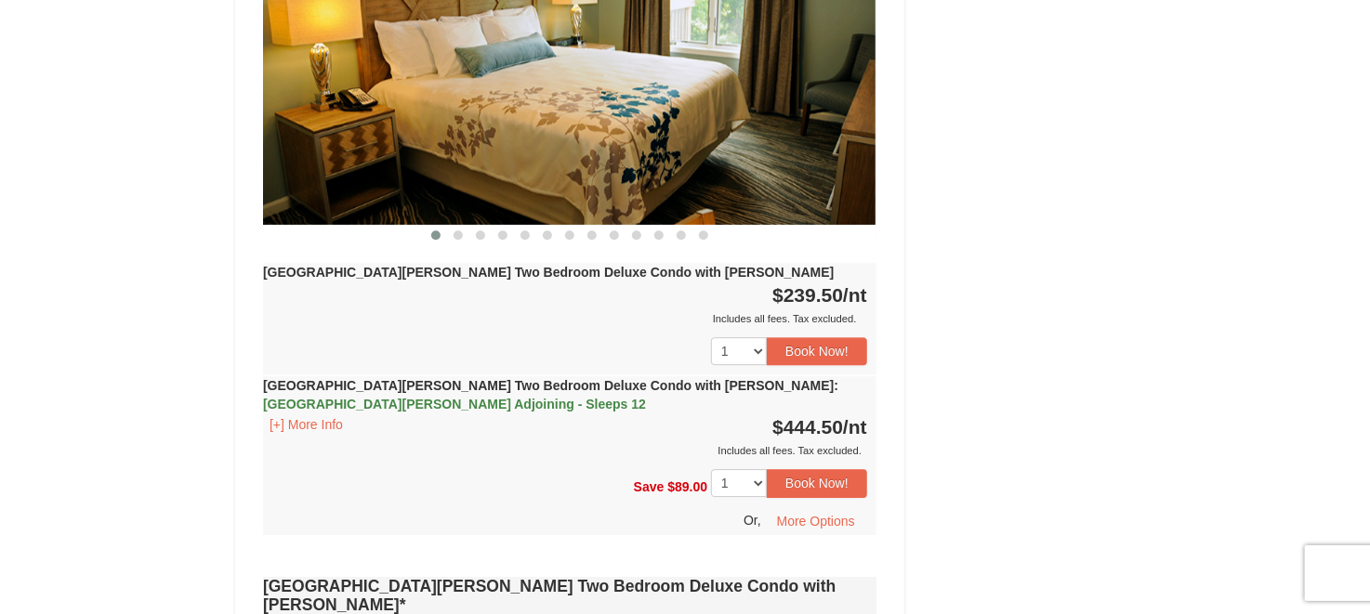
scroll to position [2441, 0]
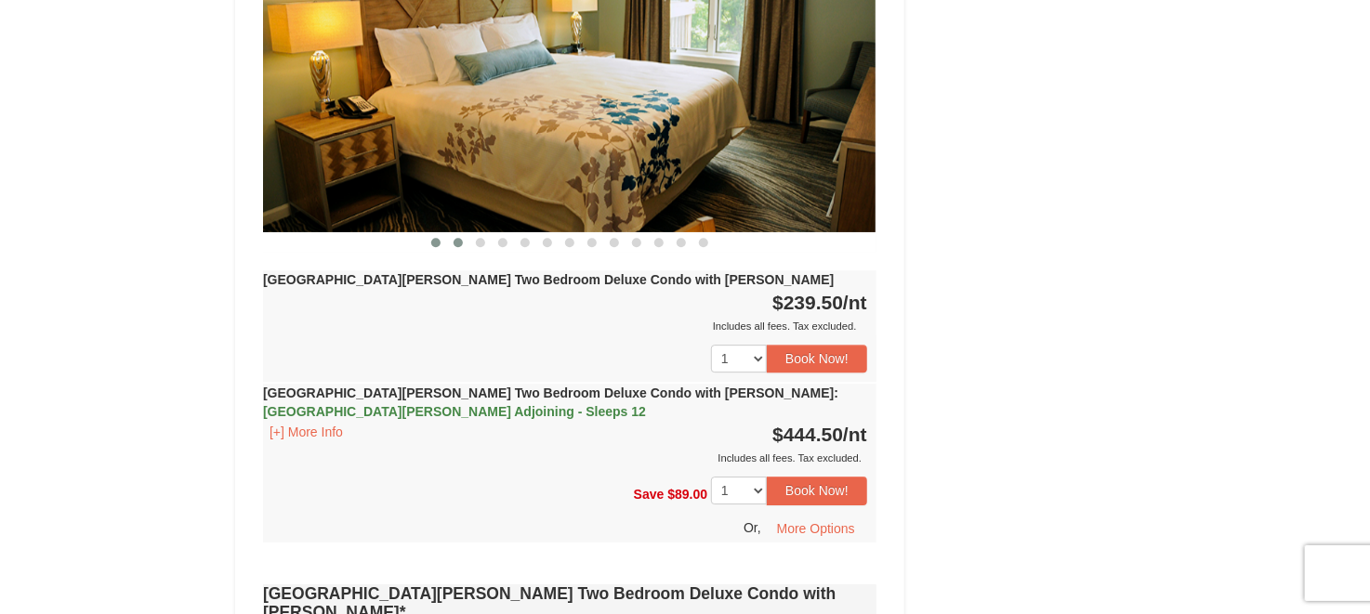
click at [458, 233] on button at bounding box center [458, 242] width 22 height 19
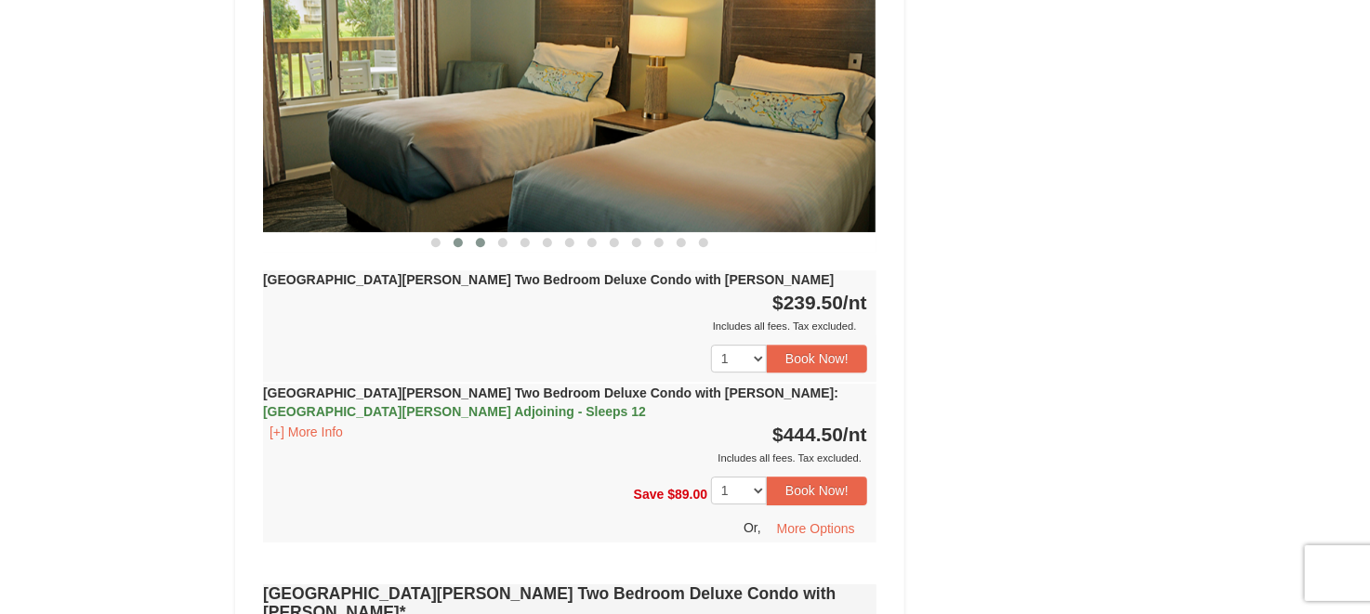
click at [489, 233] on button at bounding box center [480, 242] width 22 height 19
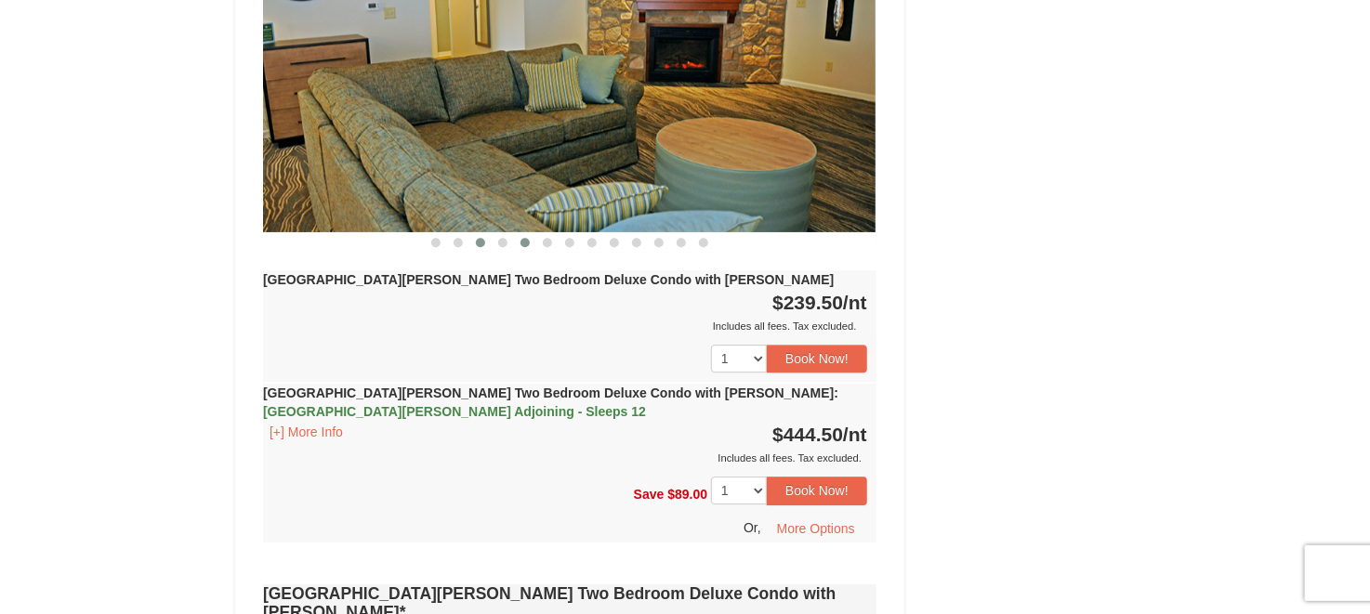
click at [526, 238] on span at bounding box center [525, 242] width 9 height 9
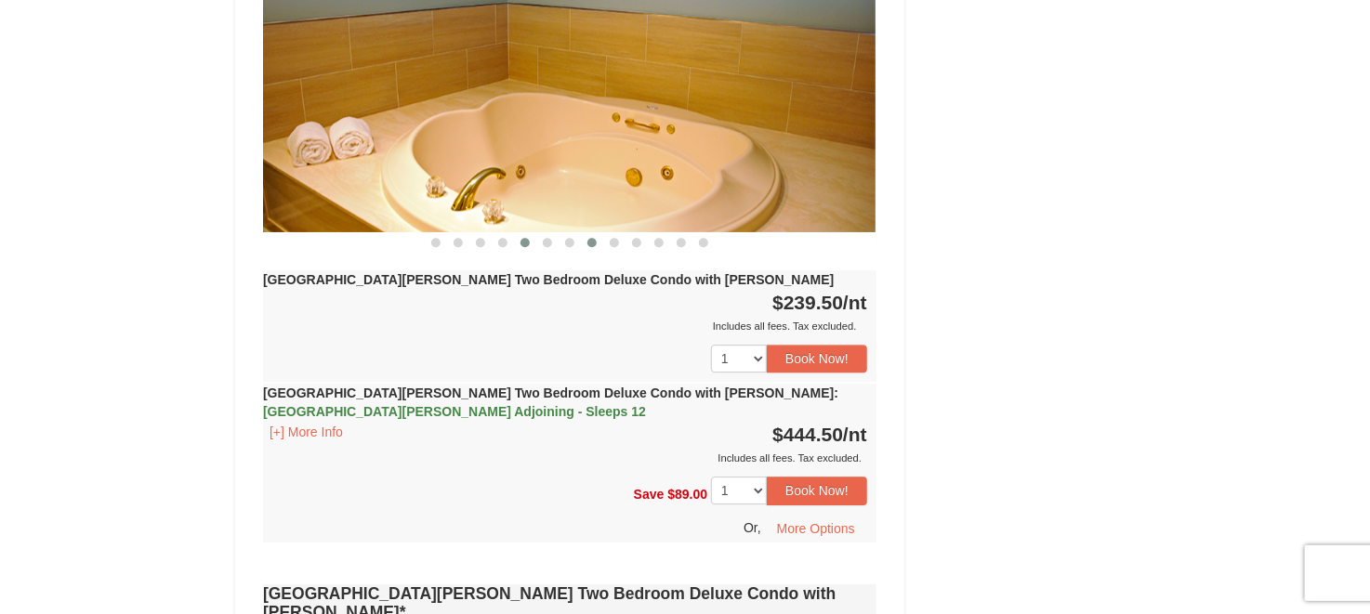
click at [582, 233] on button at bounding box center [592, 242] width 22 height 19
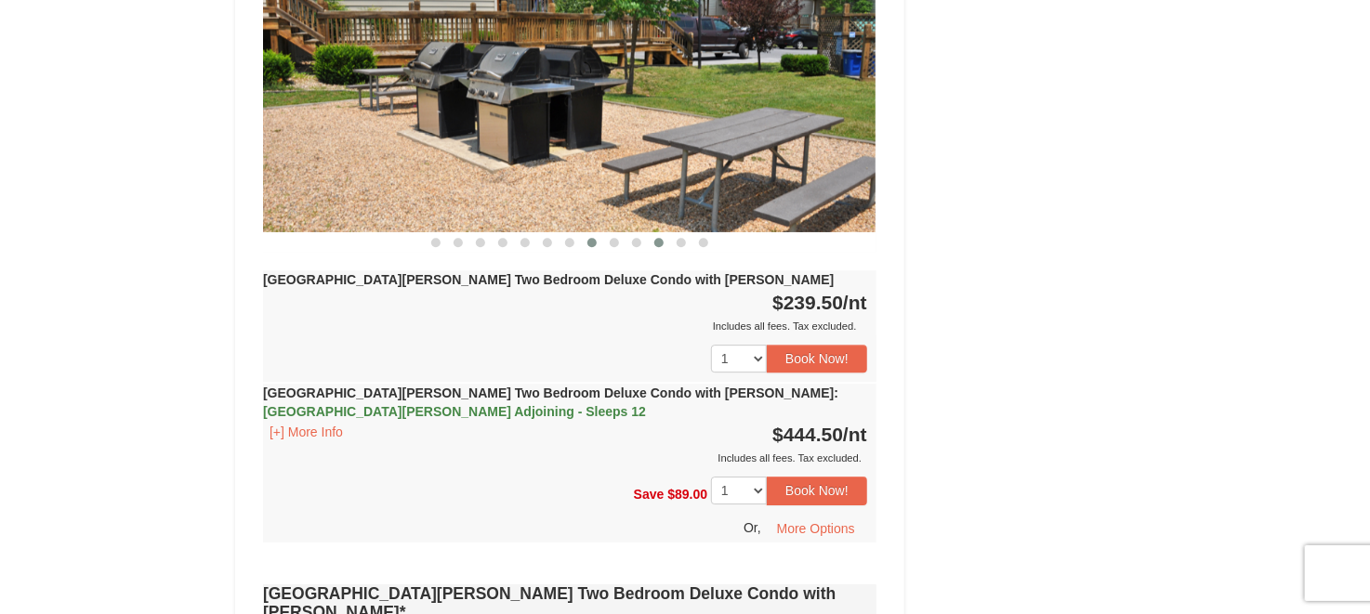
click at [654, 238] on span at bounding box center [658, 242] width 9 height 9
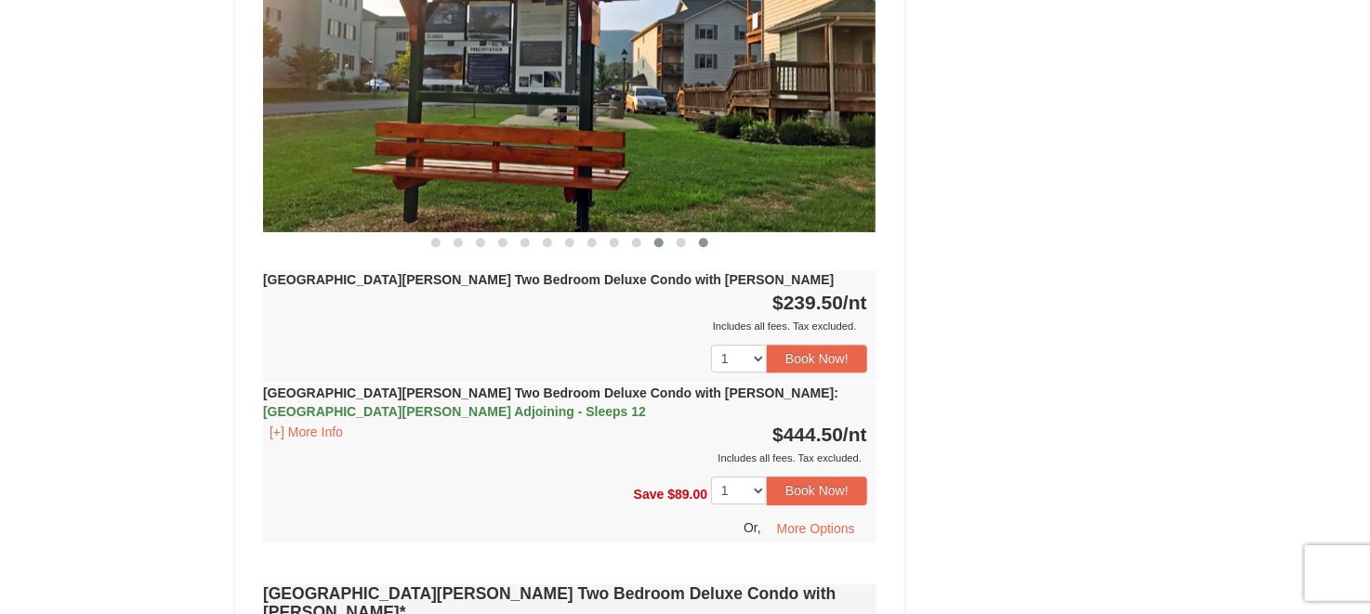
click at [695, 233] on button at bounding box center [704, 242] width 22 height 19
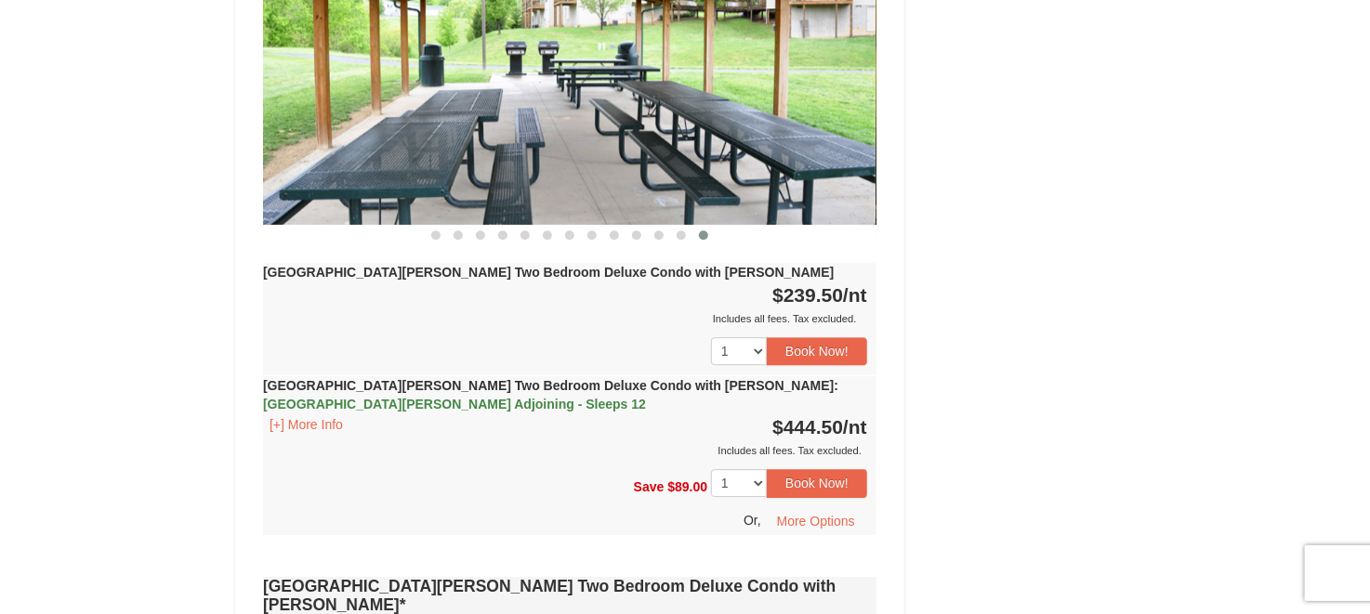
scroll to position [1837, 0]
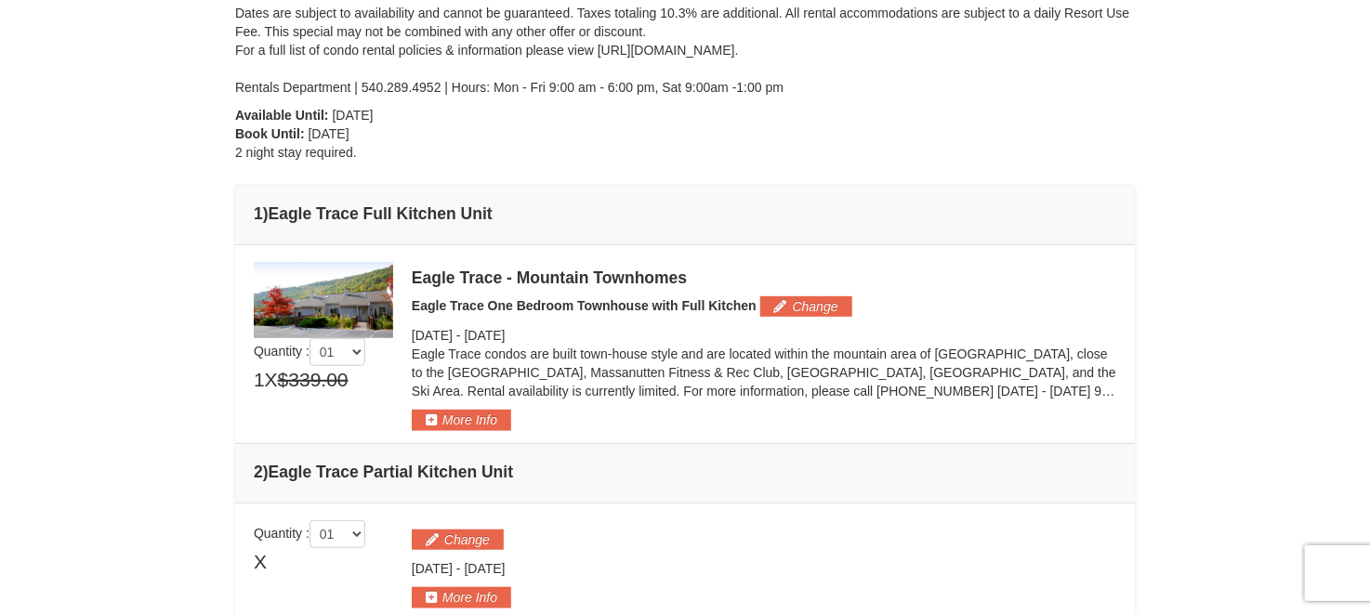
scroll to position [307, 0]
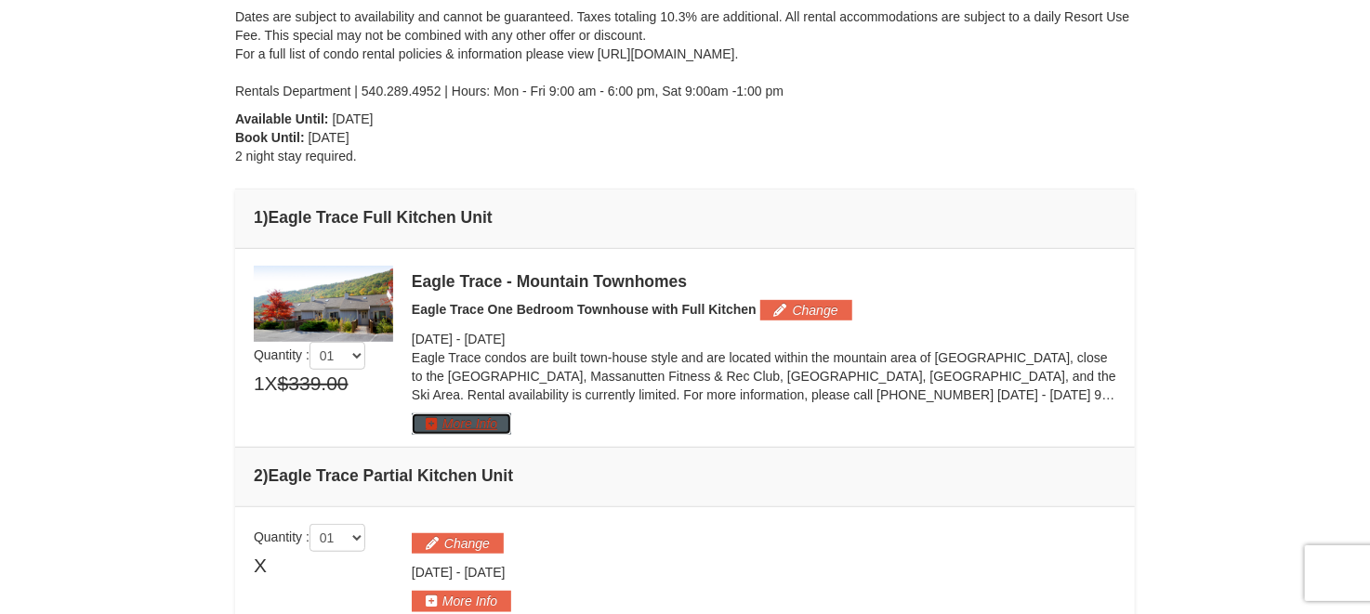
click at [477, 421] on button "More Info" at bounding box center [461, 424] width 99 height 20
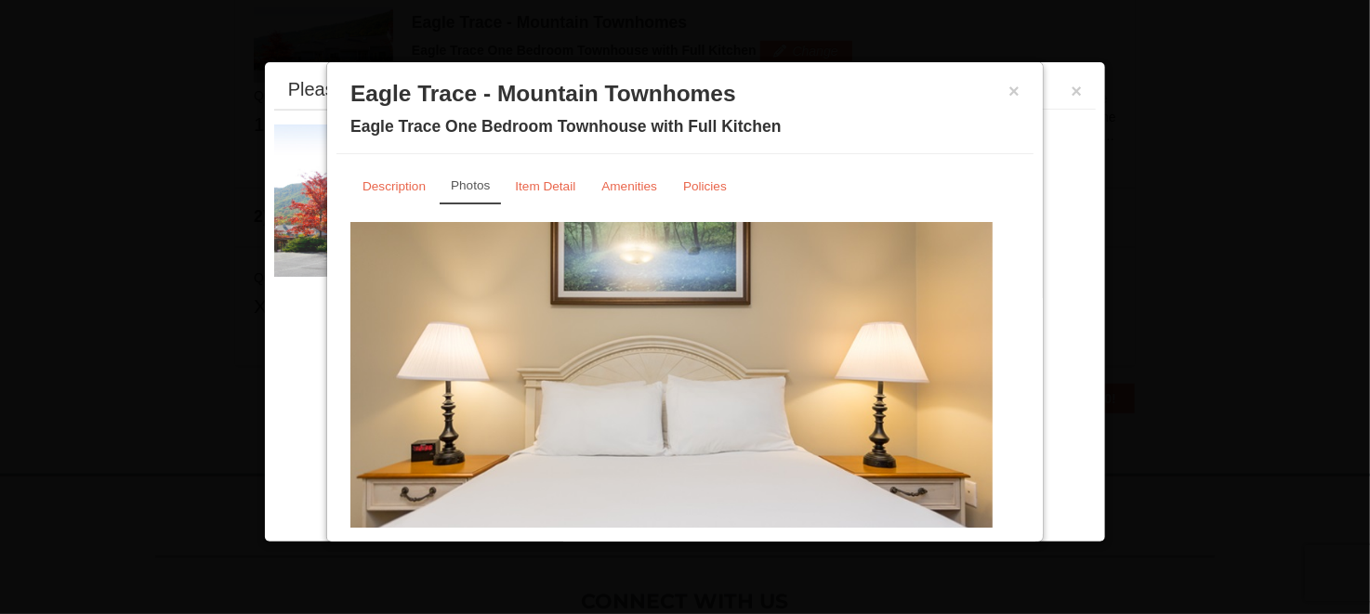
scroll to position [571, 0]
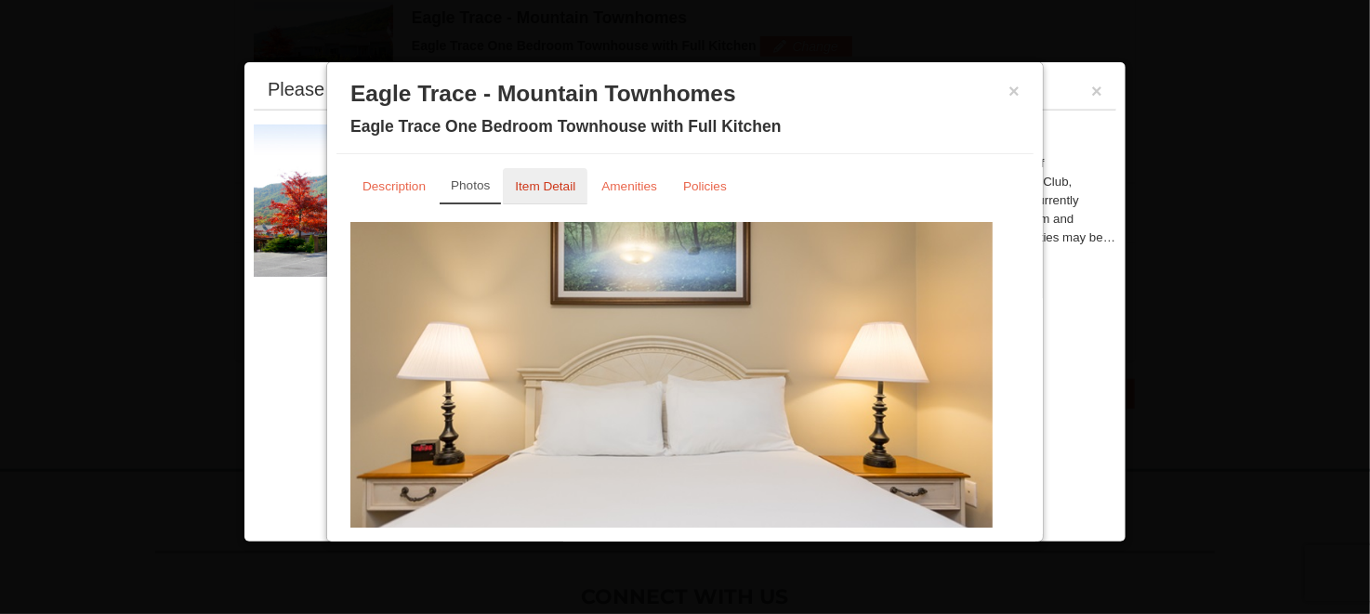
click at [561, 190] on small "Item Detail" at bounding box center [545, 186] width 60 height 14
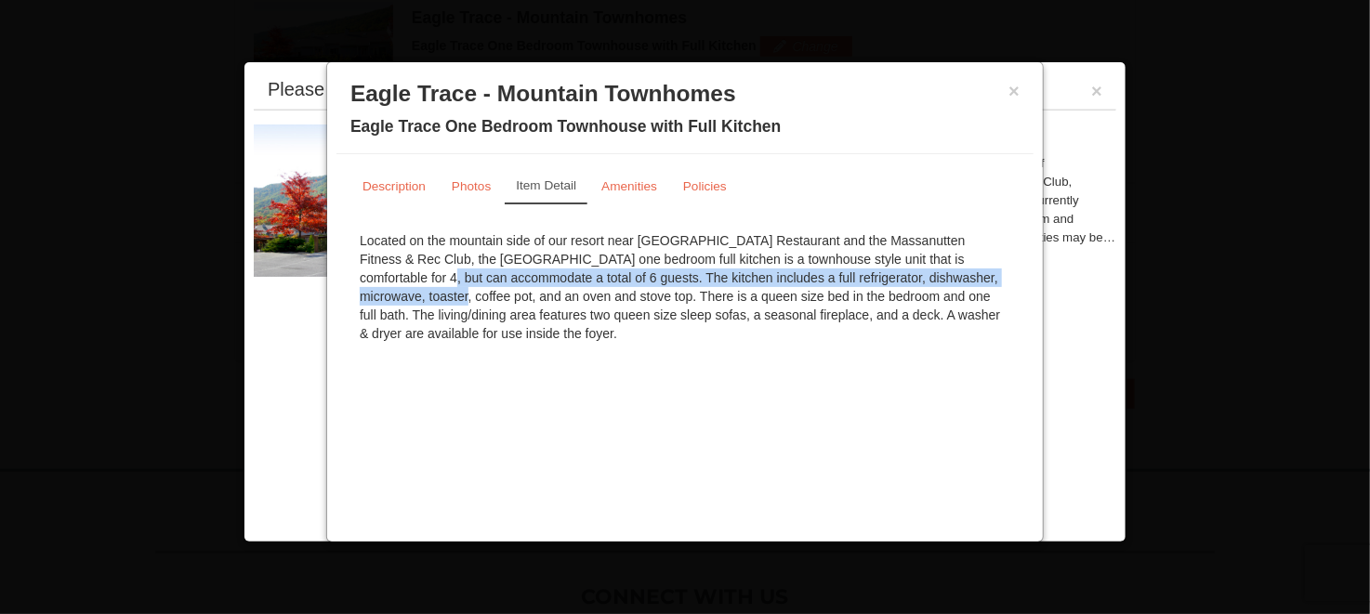
drag, startPoint x: 867, startPoint y: 250, endPoint x: 913, endPoint y: 278, distance: 53.4
click at [913, 278] on div "Located on the mountain side of our resort near Campfire Grill Restaurant and t…" at bounding box center [684, 287] width 669 height 130
click at [910, 275] on div "Located on the mountain side of our resort near Campfire Grill Restaurant and t…" at bounding box center [684, 287] width 669 height 130
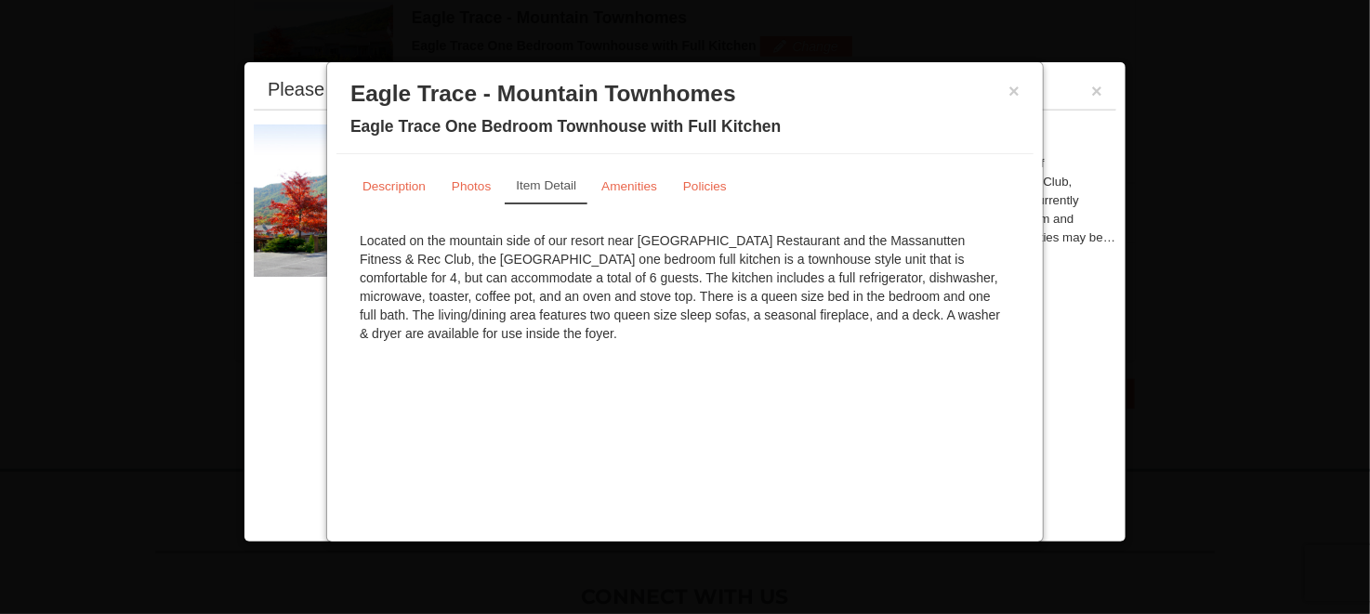
drag, startPoint x: 567, startPoint y: 271, endPoint x: 649, endPoint y: 349, distance: 112.5
click at [649, 349] on div "Located on the mountain side of our resort near Campfire Grill Restaurant and t…" at bounding box center [684, 287] width 669 height 130
click at [614, 182] on small "Amenities" at bounding box center [629, 186] width 56 height 14
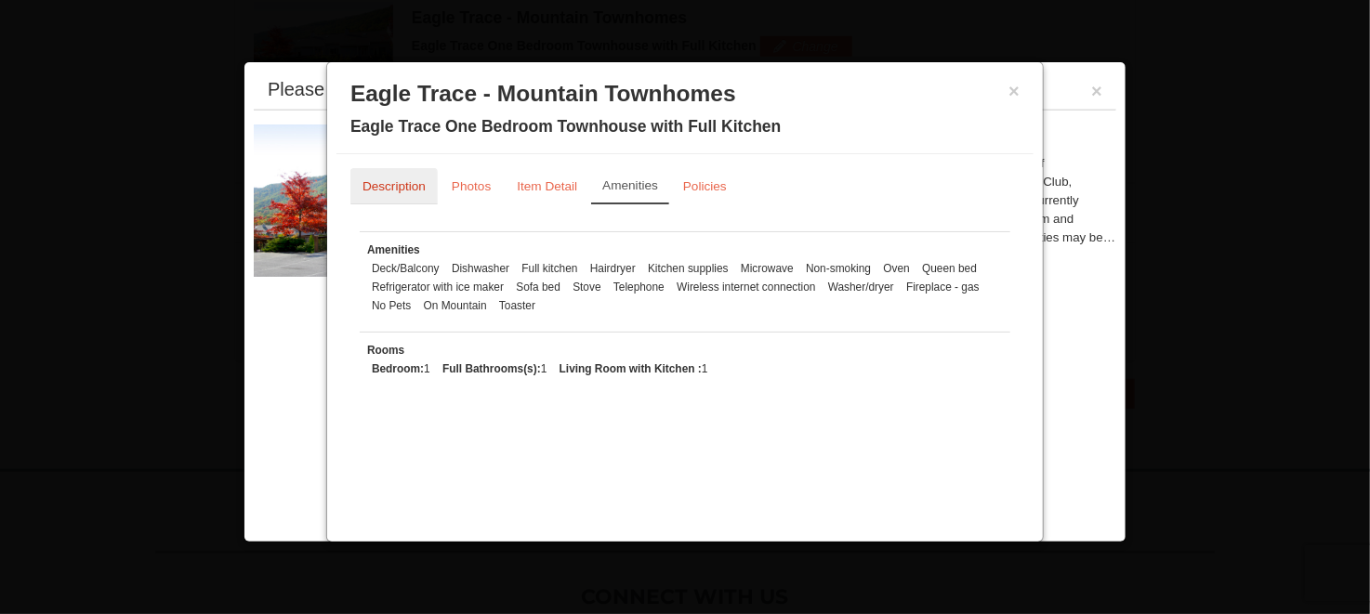
click at [416, 188] on small "Description" at bounding box center [394, 186] width 63 height 14
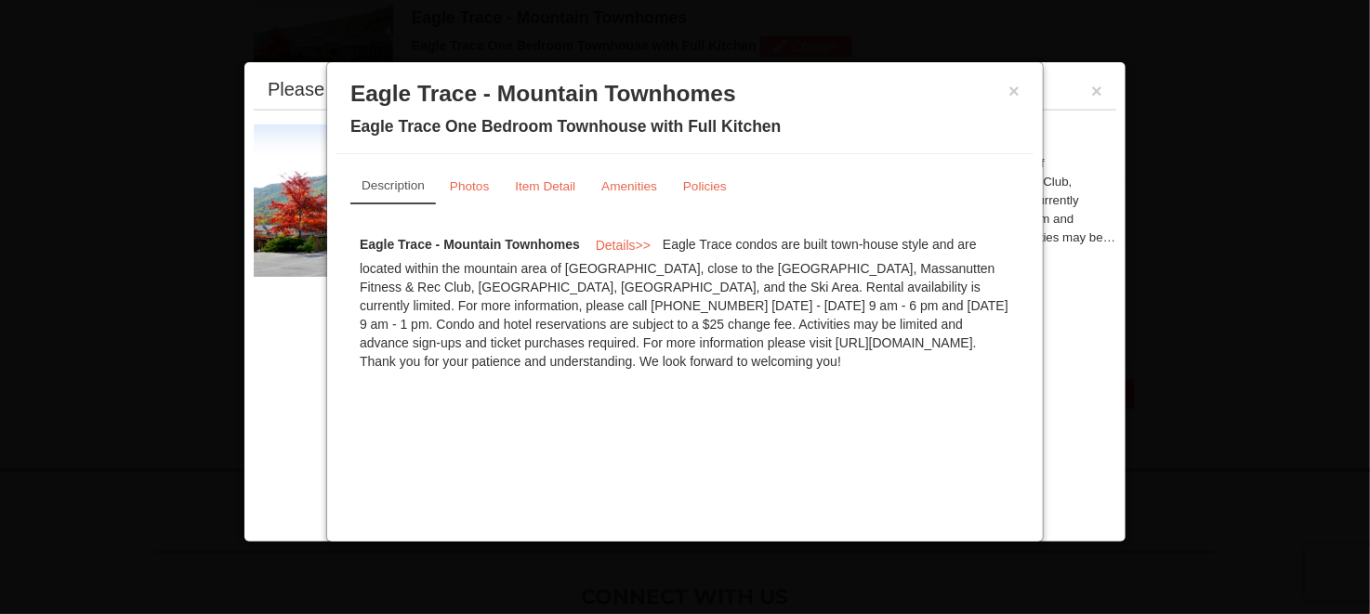
drag, startPoint x: 710, startPoint y: 238, endPoint x: 898, endPoint y: 362, distance: 224.8
click at [898, 362] on div "Eagle Trace - Mountain Townhomes Details >> Eagle Trace condos are built town-h…" at bounding box center [684, 301] width 669 height 158
click at [897, 362] on div "Eagle Trace - Mountain Townhomes Details >> Eagle Trace condos are built town-h…" at bounding box center [684, 301] width 669 height 158
drag, startPoint x: 675, startPoint y: 275, endPoint x: 788, endPoint y: 362, distance: 142.6
click at [788, 352] on div "Eagle Trace - Mountain Townhomes Details >> Eagle Trace condos are built town-h…" at bounding box center [684, 301] width 669 height 158
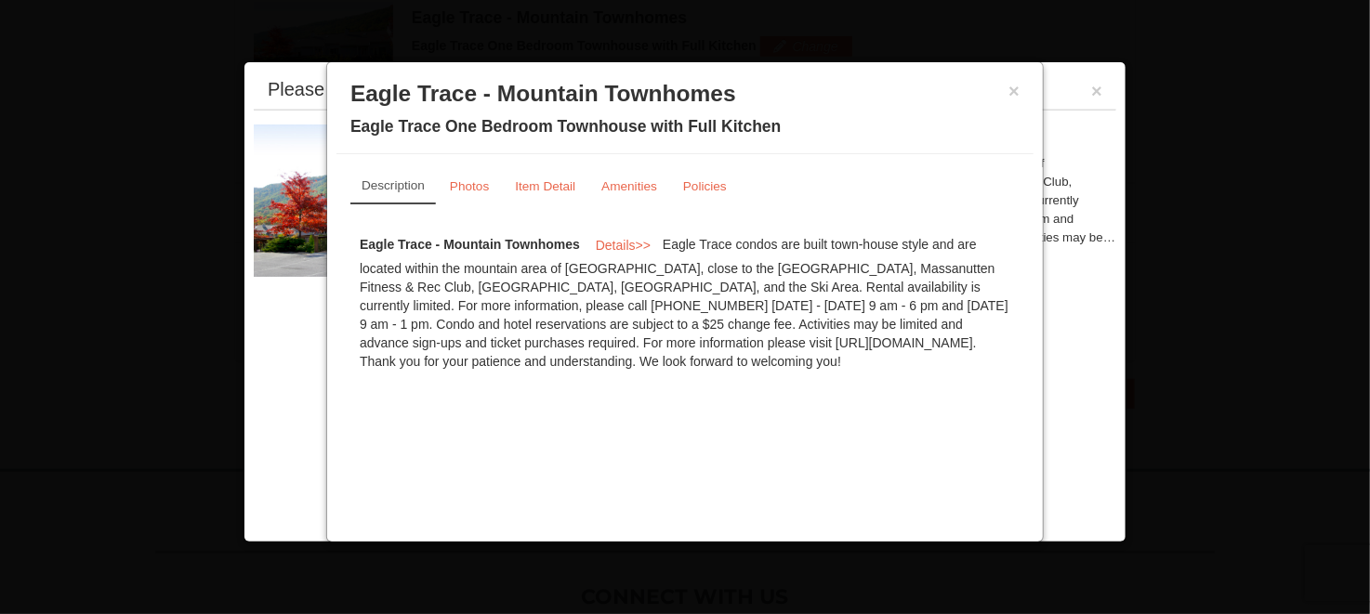
click at [779, 371] on div "Eagle Trace - Mountain Townhomes Details >> Eagle Trace condos are built town-h…" at bounding box center [684, 301] width 669 height 158
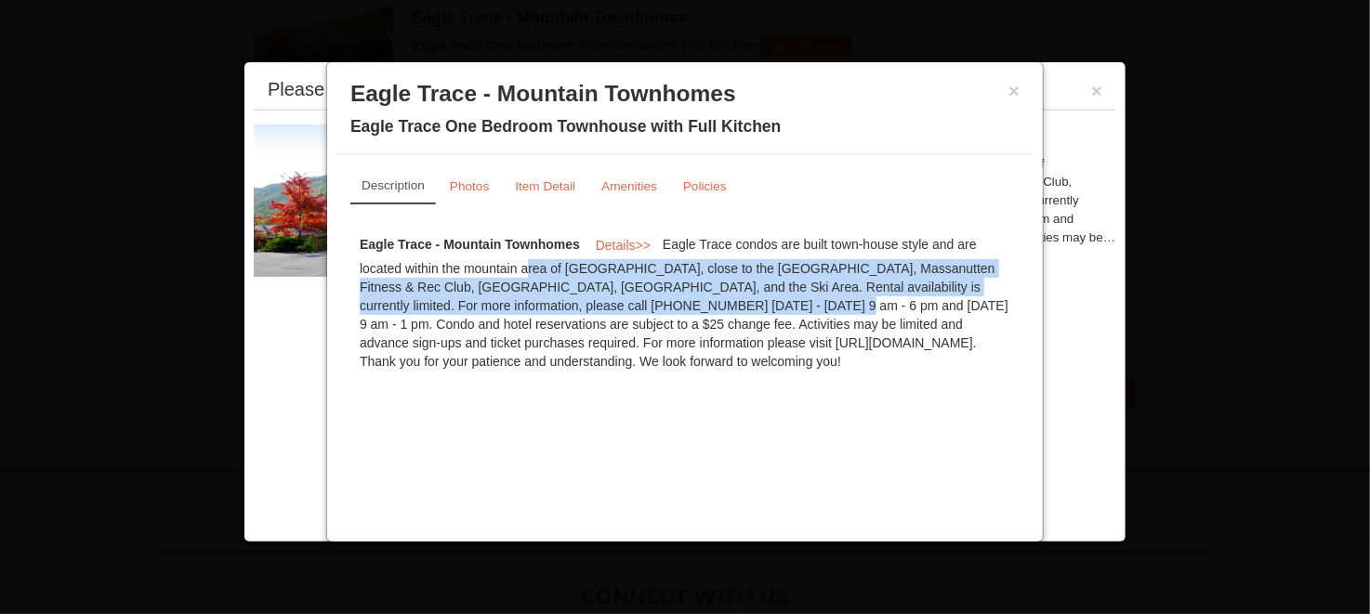
drag, startPoint x: 440, startPoint y: 259, endPoint x: 681, endPoint y: 305, distance: 246.0
click at [681, 305] on div "Eagle Trace - Mountain Townhomes Details >> Eagle Trace condos are built town-h…" at bounding box center [684, 301] width 669 height 158
click at [868, 281] on div "Eagle Trace - Mountain Townhomes Details >> Eagle Trace condos are built town-h…" at bounding box center [684, 301] width 669 height 158
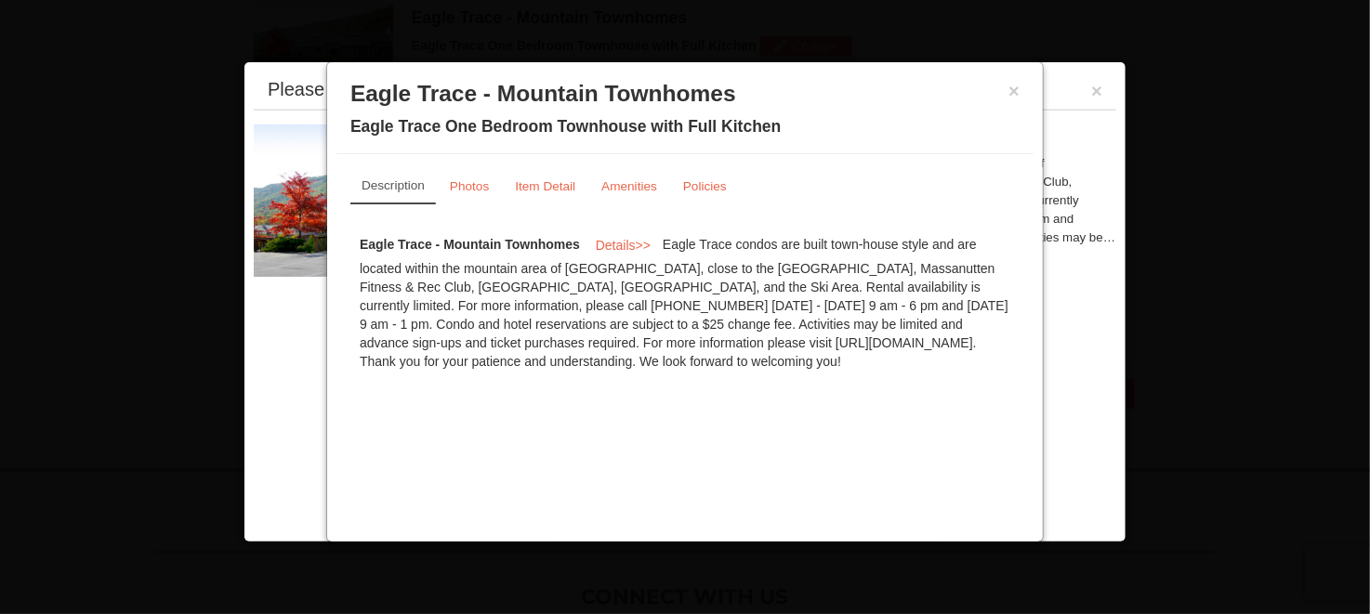
drag, startPoint x: 440, startPoint y: 272, endPoint x: 750, endPoint y: 381, distance: 329.0
click at [750, 381] on div "Description Photos Item Detail Amenities Policies Eagle Trace - Mountain Townho…" at bounding box center [685, 274] width 697 height 240
drag, startPoint x: 780, startPoint y: 367, endPoint x: 812, endPoint y: 278, distance: 95.0
click at [812, 278] on div "Eagle Trace - Mountain Townhomes Details >> Eagle Trace condos are built town-h…" at bounding box center [684, 301] width 669 height 158
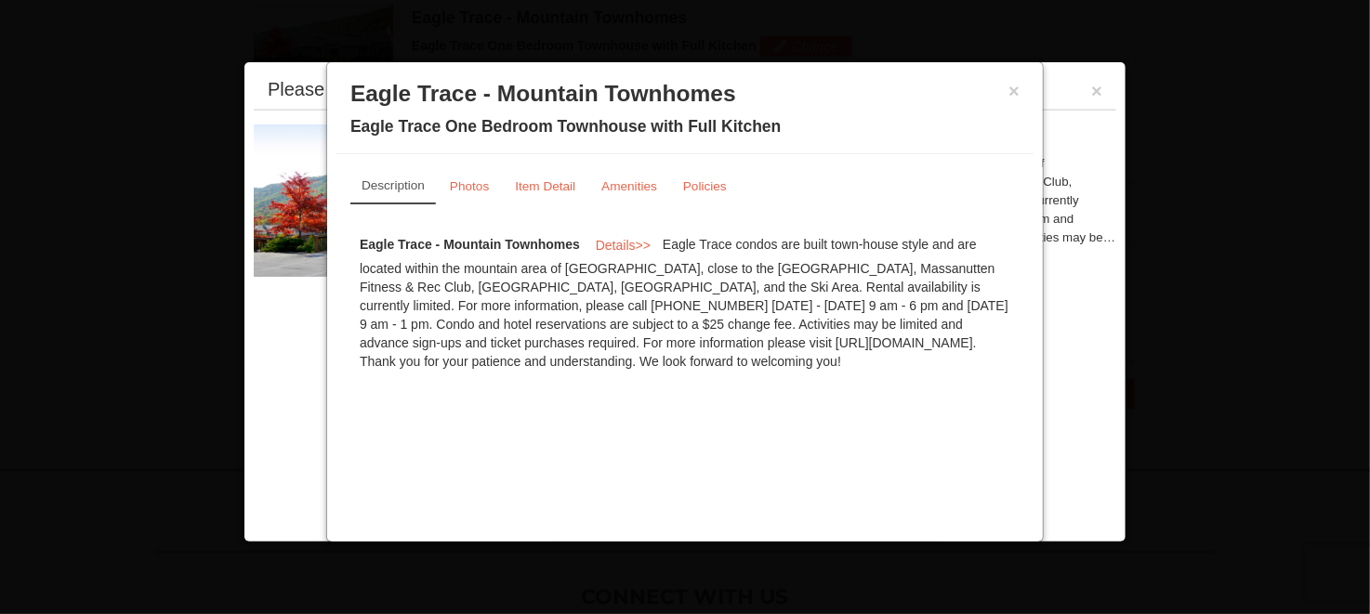
click at [778, 334] on div "Eagle Trace - Mountain Townhomes Details >> Eagle Trace condos are built town-h…" at bounding box center [684, 301] width 669 height 158
click at [1013, 93] on button "×" at bounding box center [1014, 91] width 11 height 19
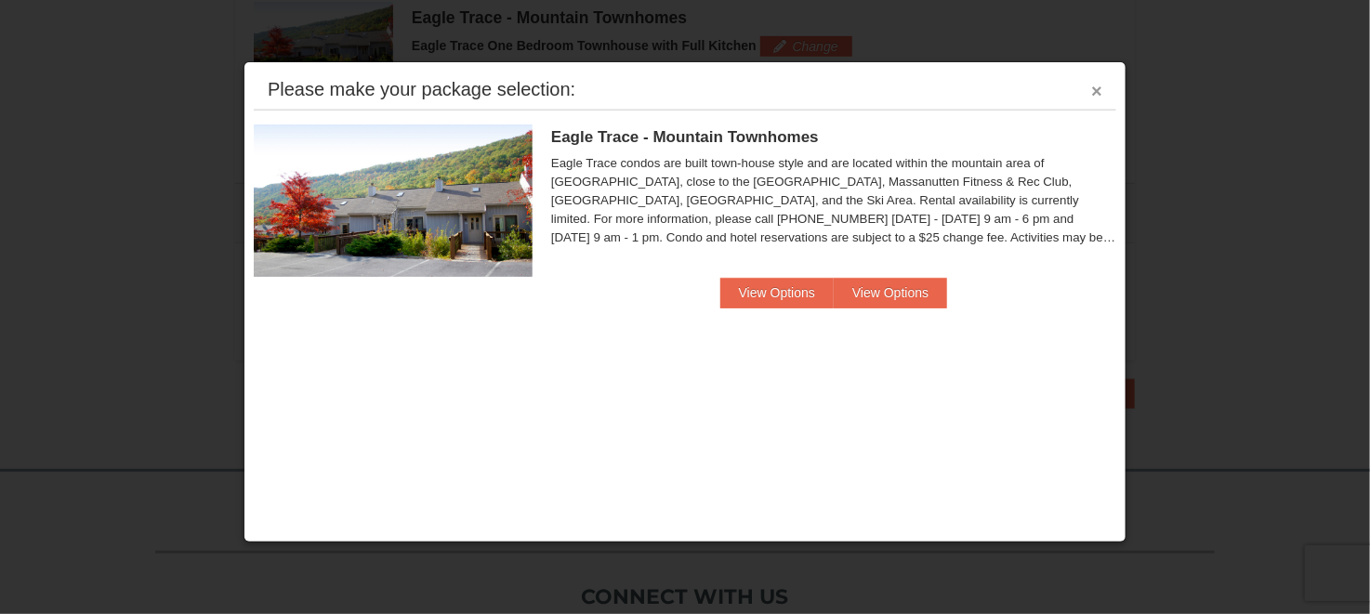
click at [1099, 86] on button "×" at bounding box center [1096, 91] width 11 height 19
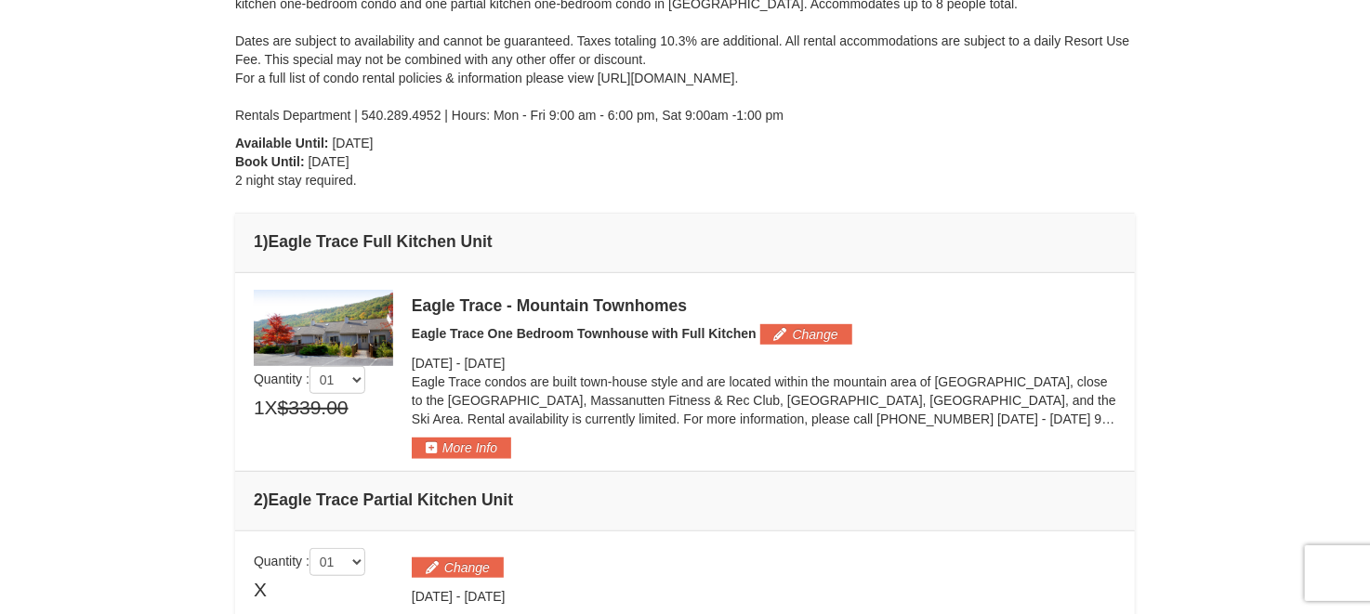
scroll to position [218, 0]
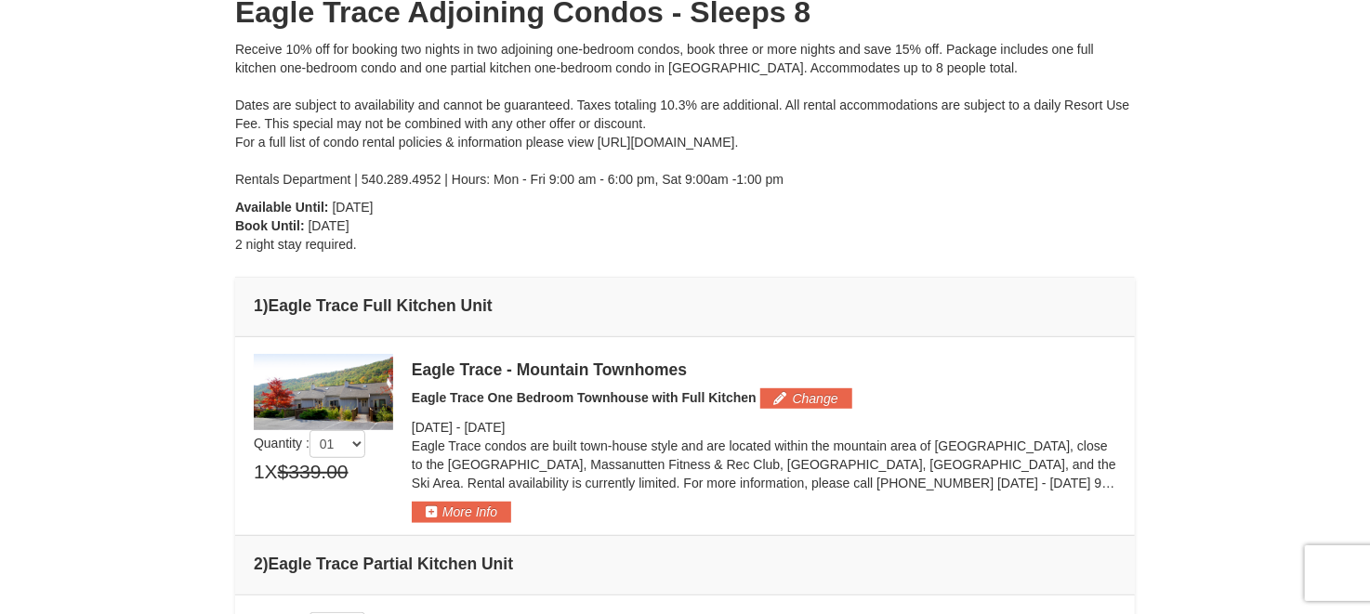
click at [367, 387] on img at bounding box center [323, 392] width 139 height 76
click at [463, 508] on button "More Info" at bounding box center [461, 512] width 99 height 20
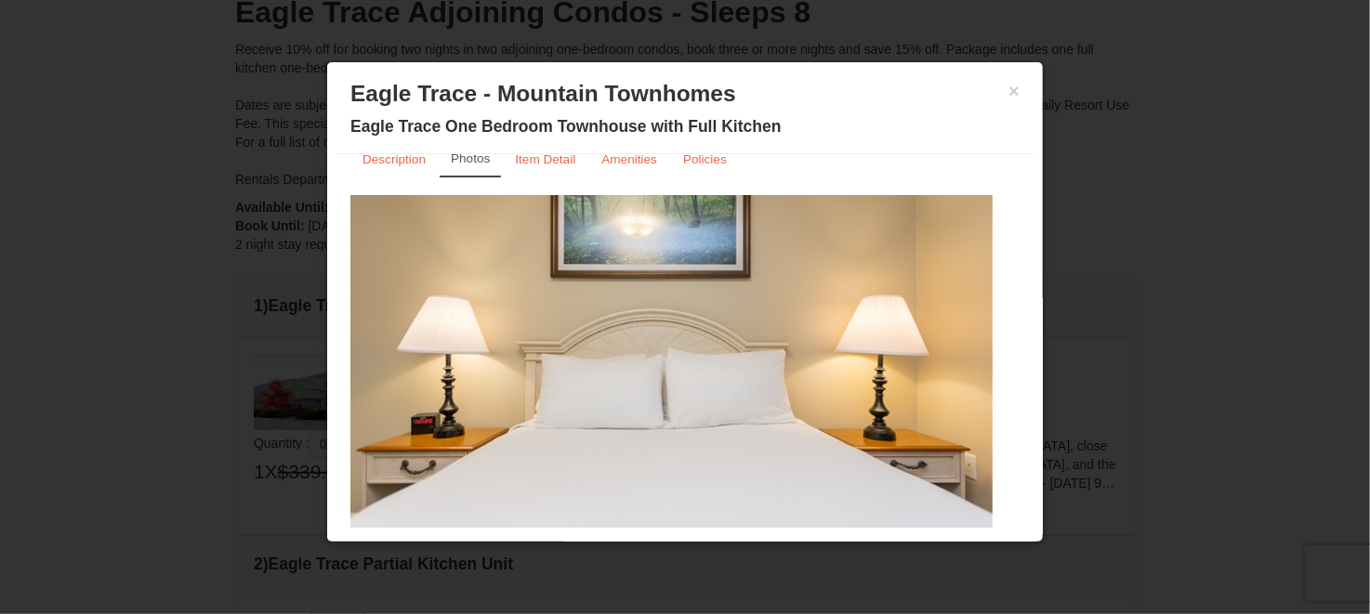
scroll to position [78, 0]
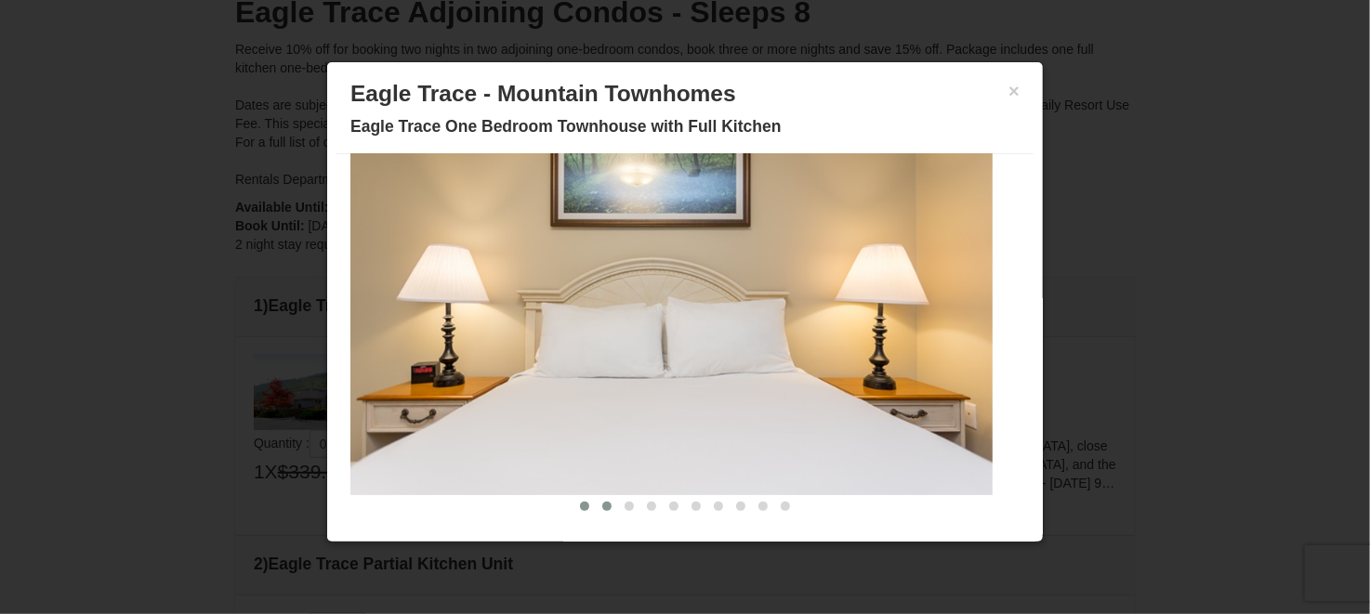
click at [602, 505] on span at bounding box center [606, 506] width 9 height 9
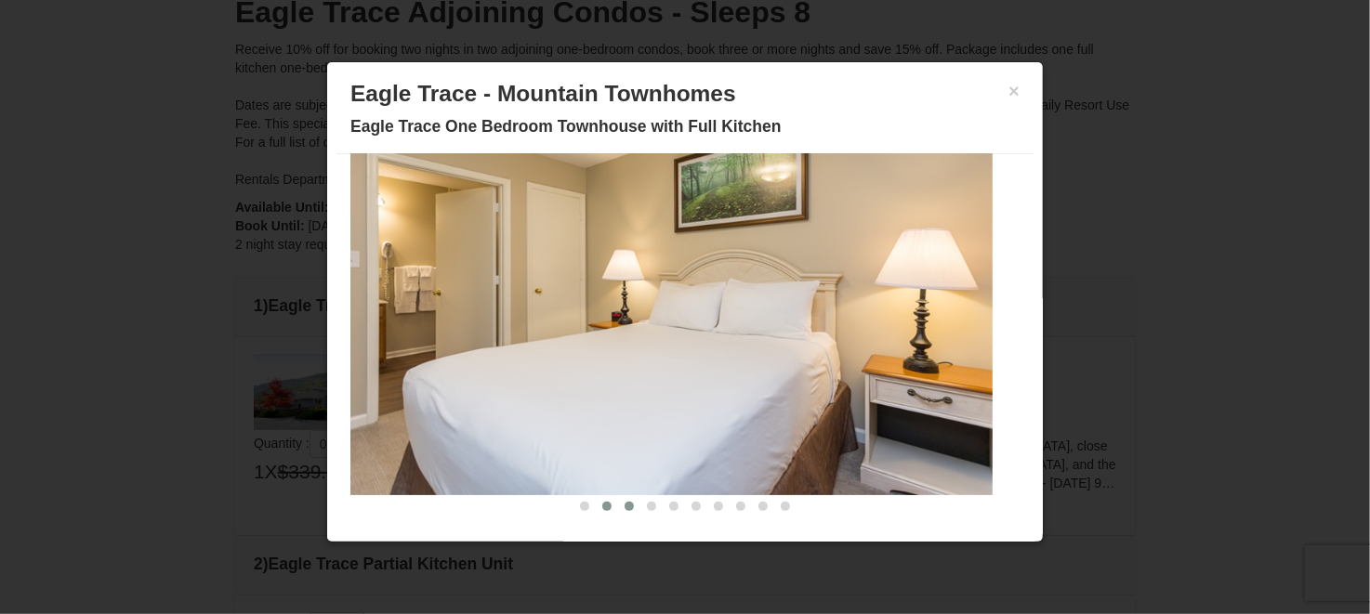
click at [618, 512] on button at bounding box center [629, 506] width 22 height 19
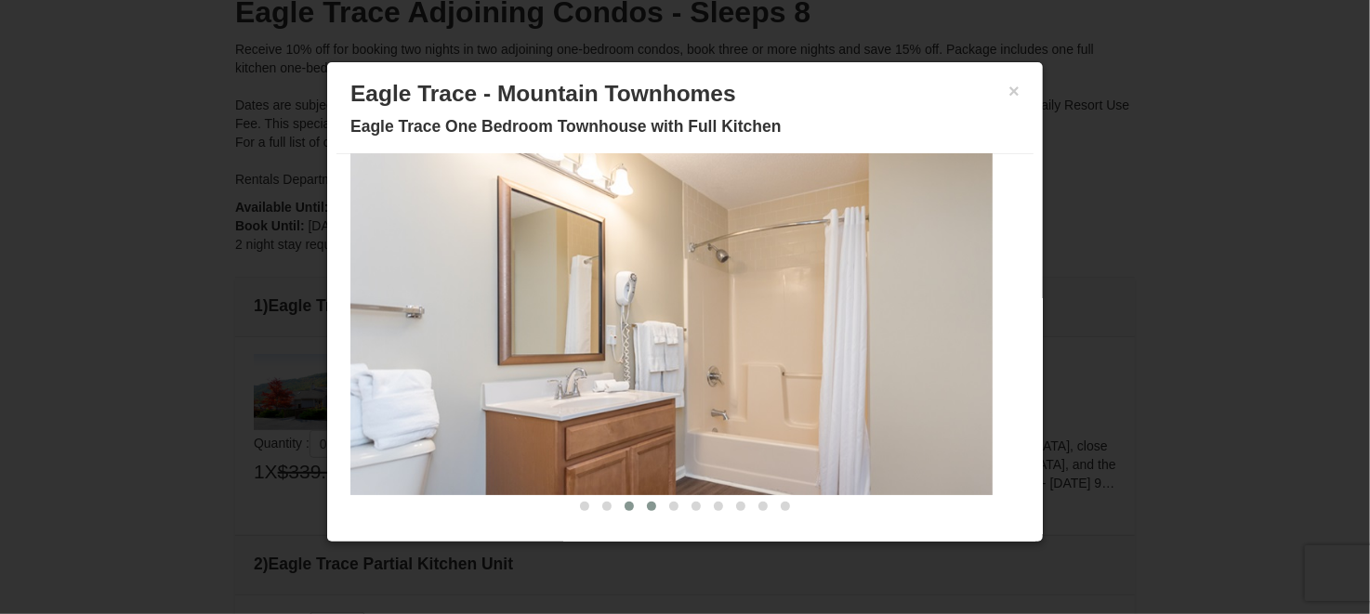
click at [641, 508] on button at bounding box center [652, 506] width 22 height 19
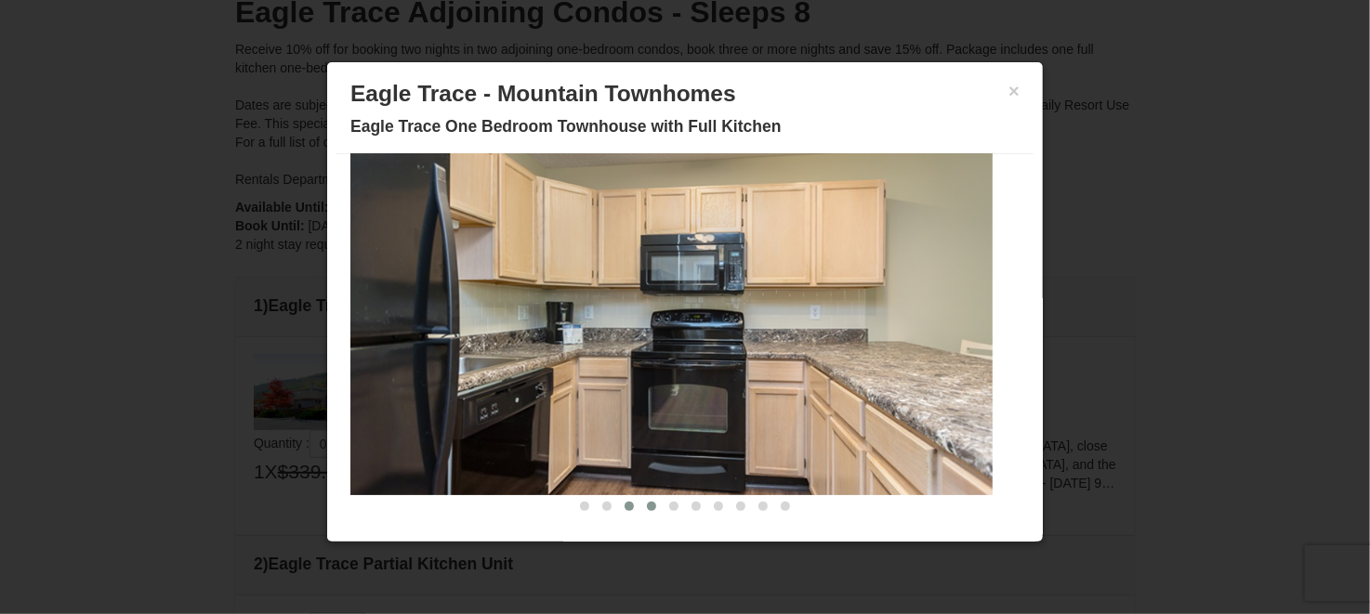
click at [621, 504] on button at bounding box center [629, 506] width 22 height 19
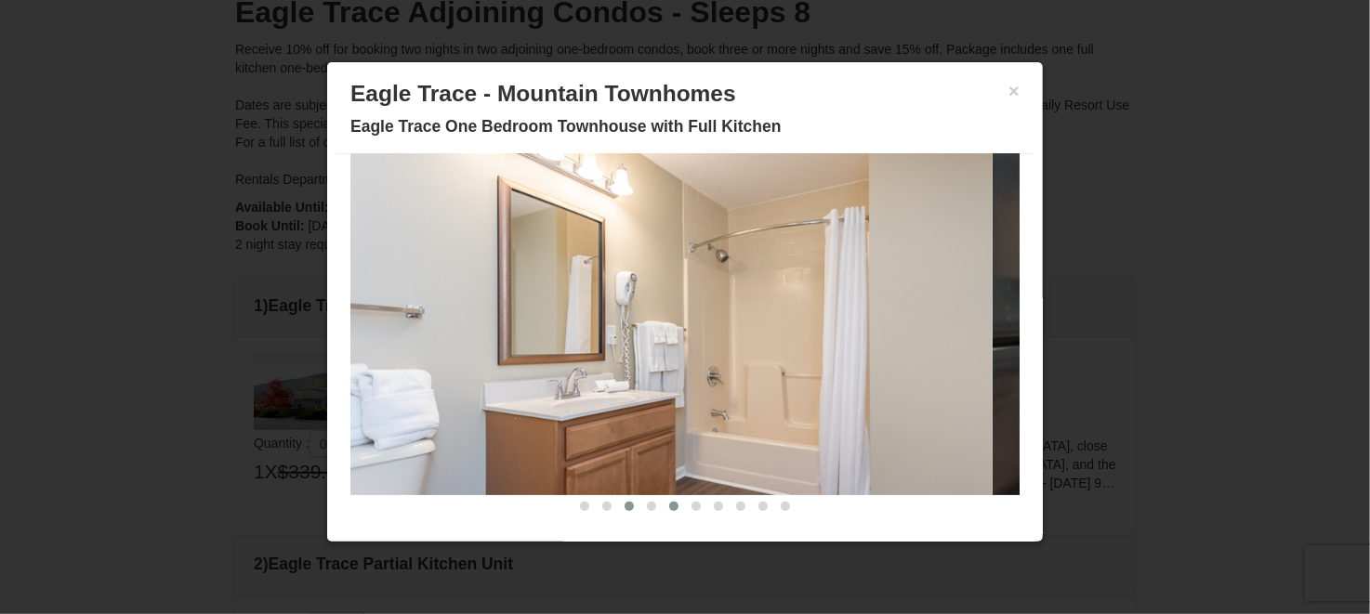
click at [669, 504] on span at bounding box center [673, 506] width 9 height 9
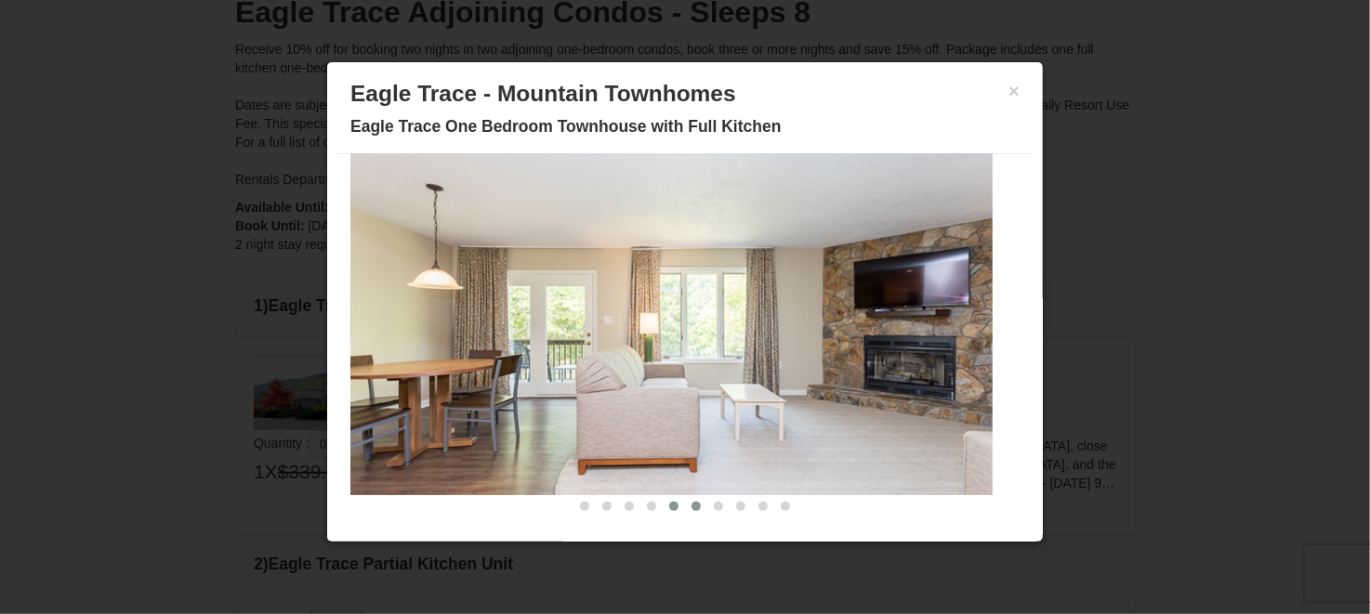
click at [692, 509] on button at bounding box center [696, 506] width 22 height 19
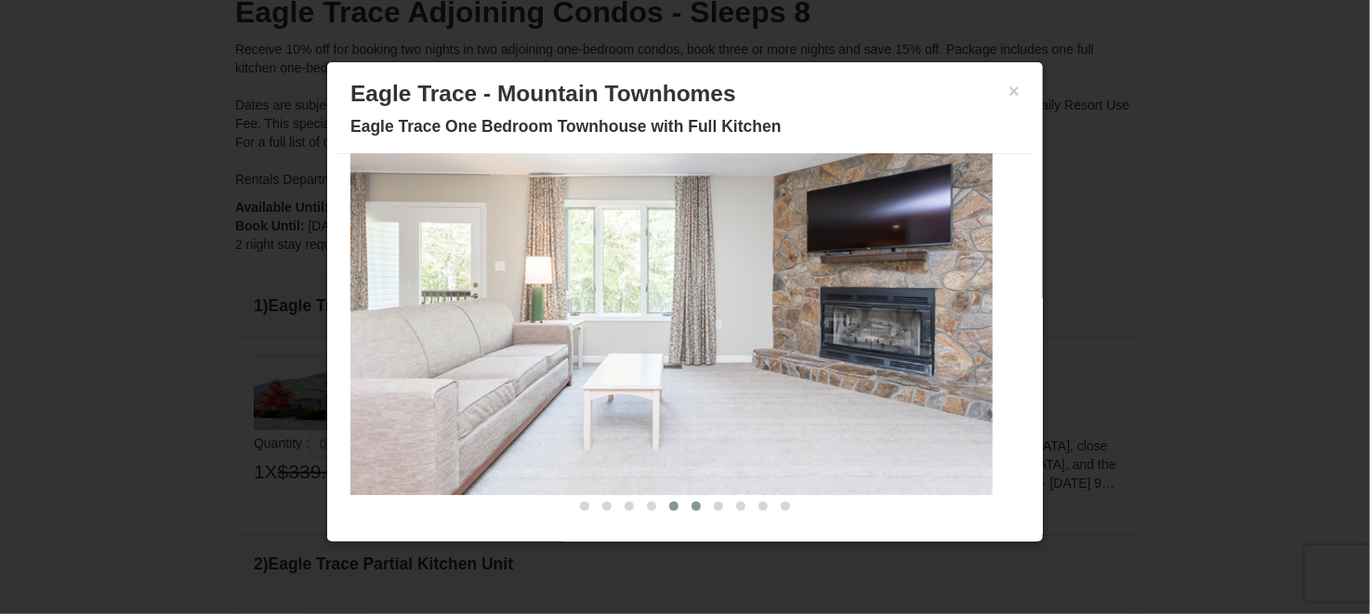
click at [663, 508] on button at bounding box center [674, 506] width 22 height 19
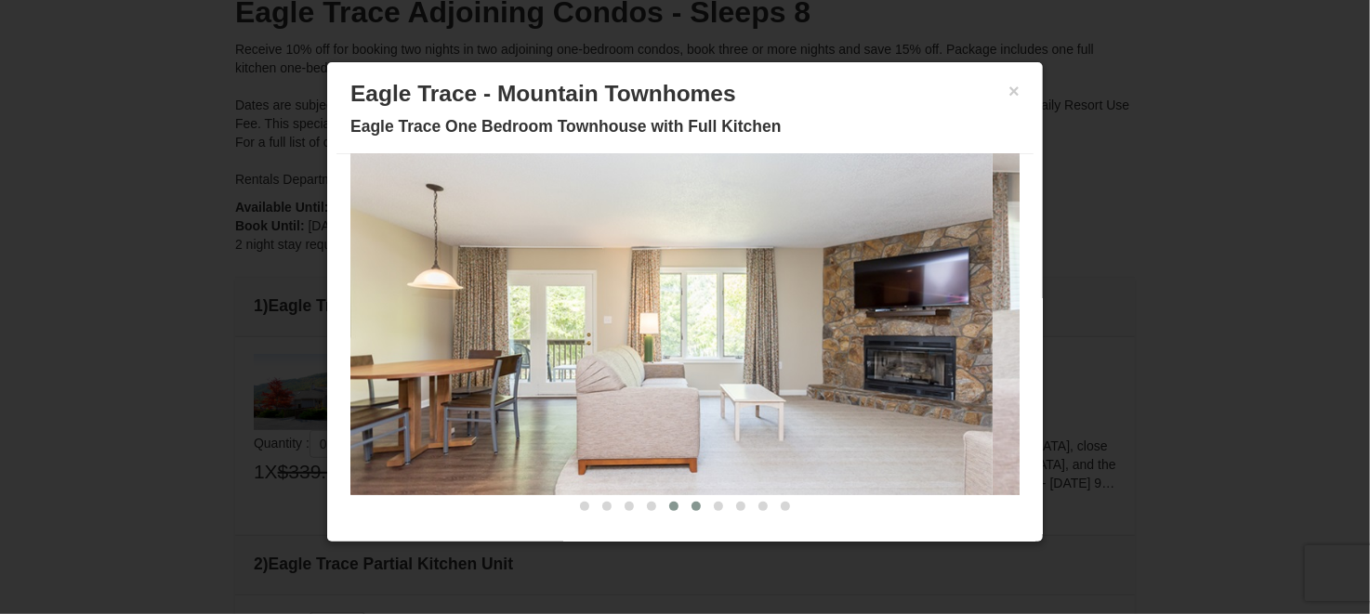
click at [689, 508] on button at bounding box center [696, 506] width 22 height 19
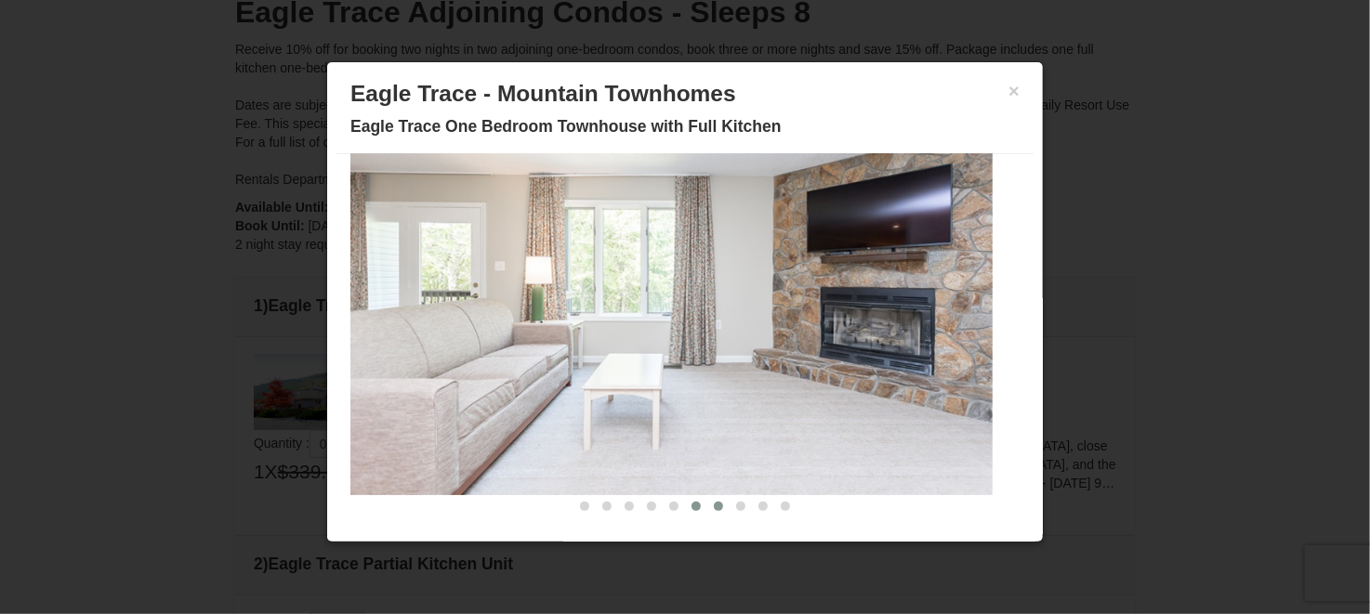
click at [709, 507] on button at bounding box center [718, 506] width 22 height 19
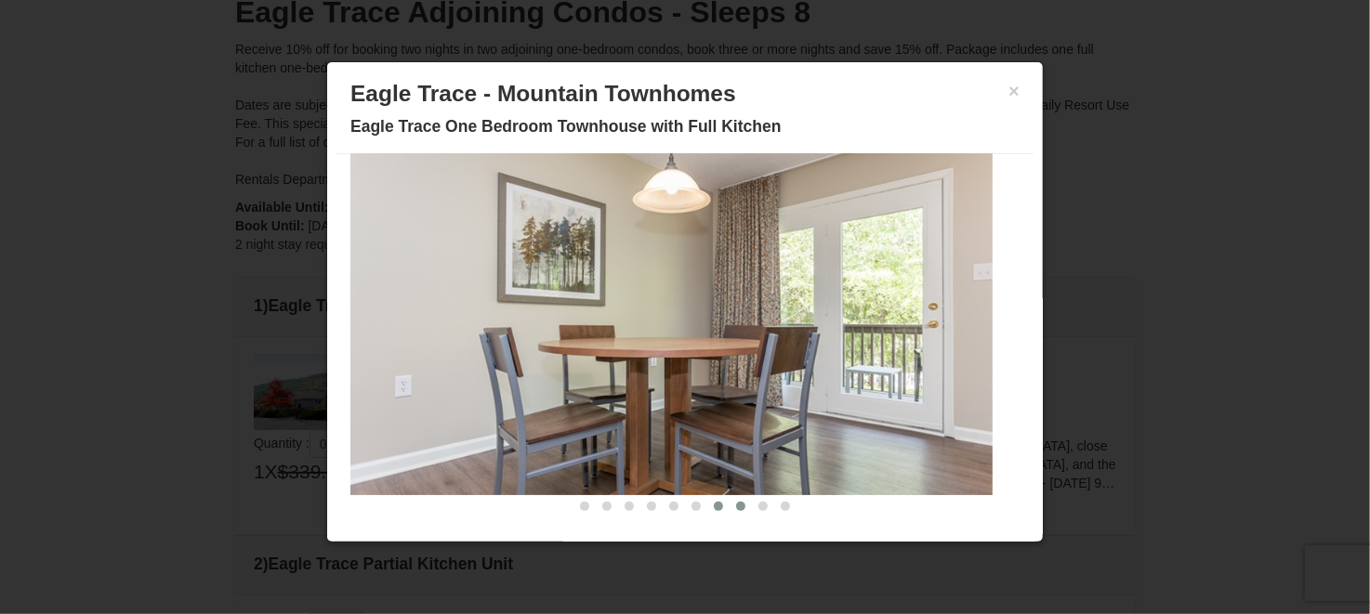
click at [736, 508] on span at bounding box center [740, 506] width 9 height 9
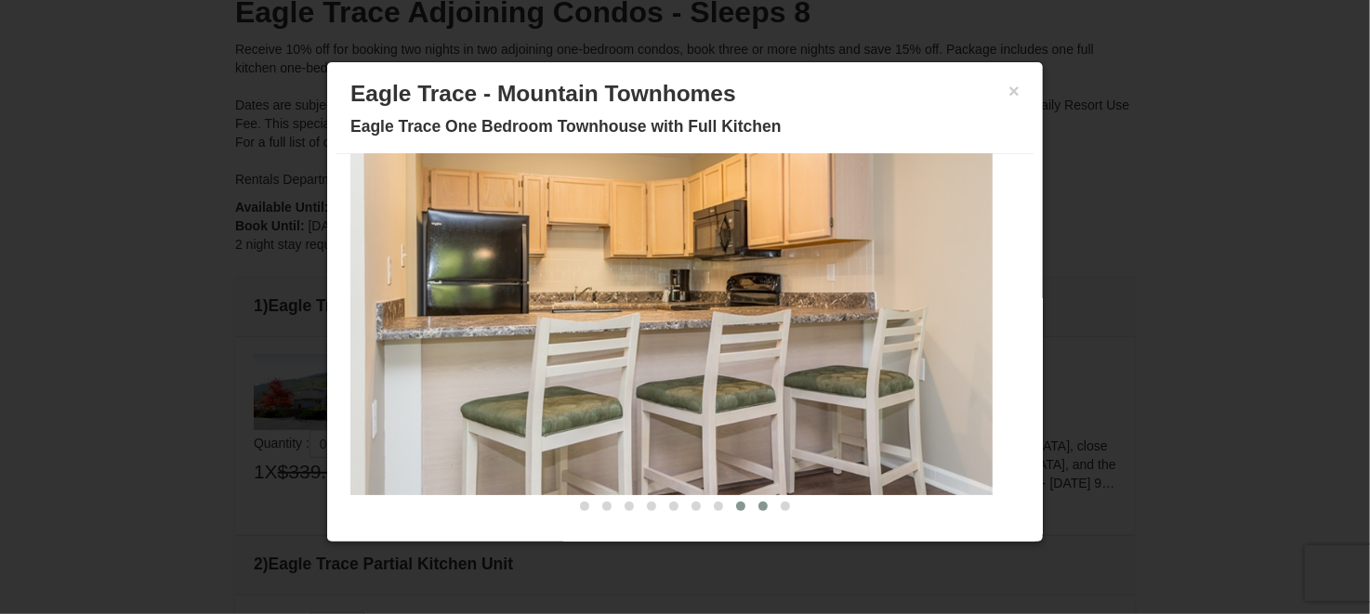
click at [759, 508] on span at bounding box center [763, 506] width 9 height 9
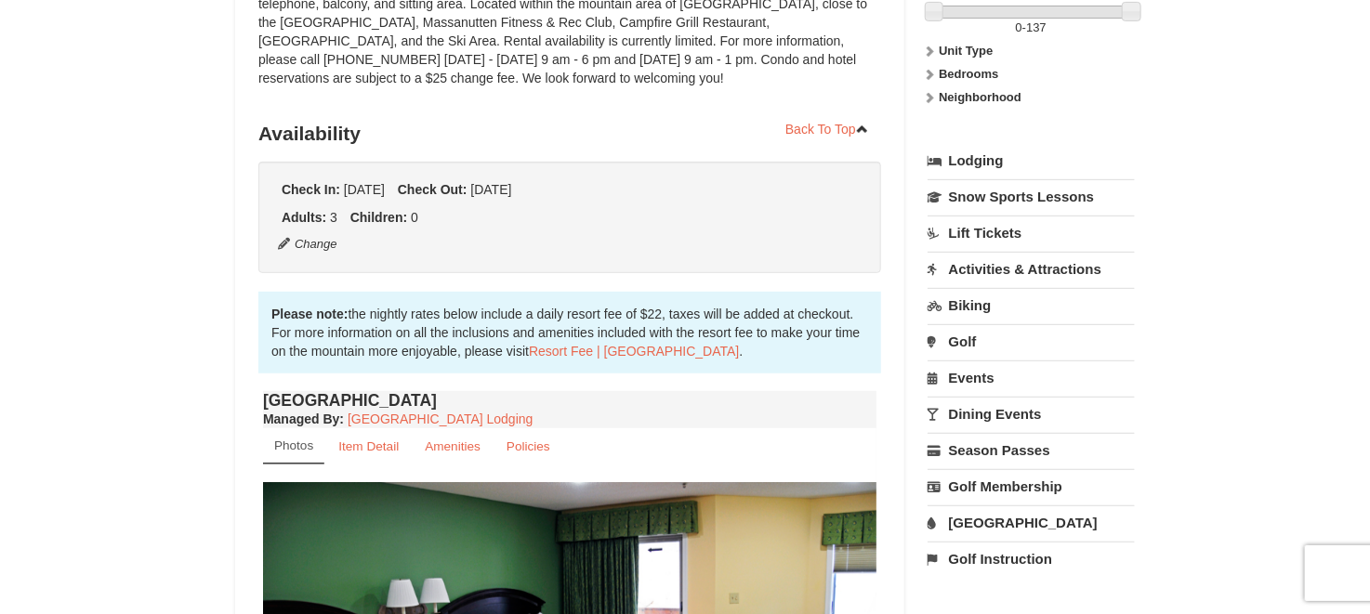
scroll to position [286, 0]
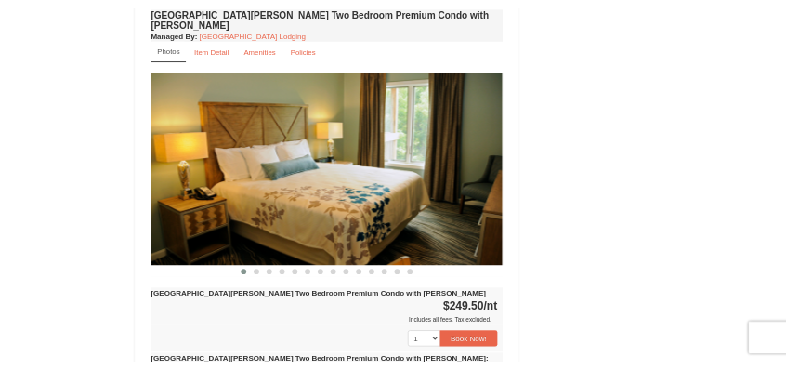
scroll to position [3768, 0]
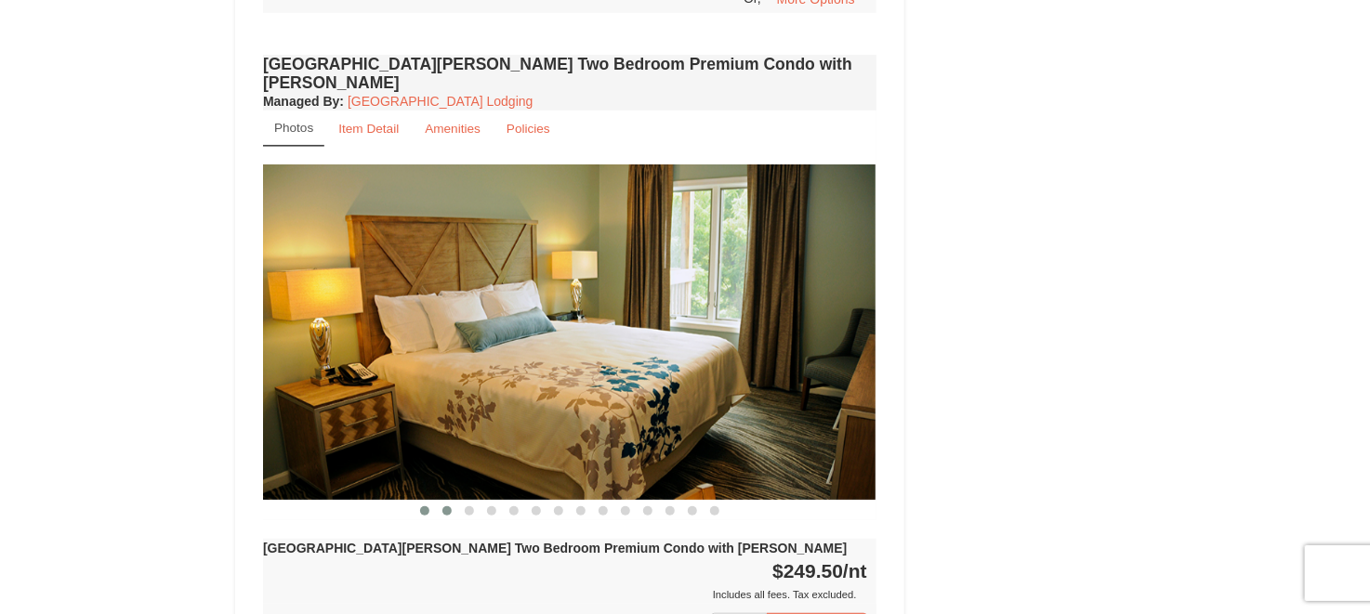
click at [451, 502] on button at bounding box center [447, 511] width 22 height 19
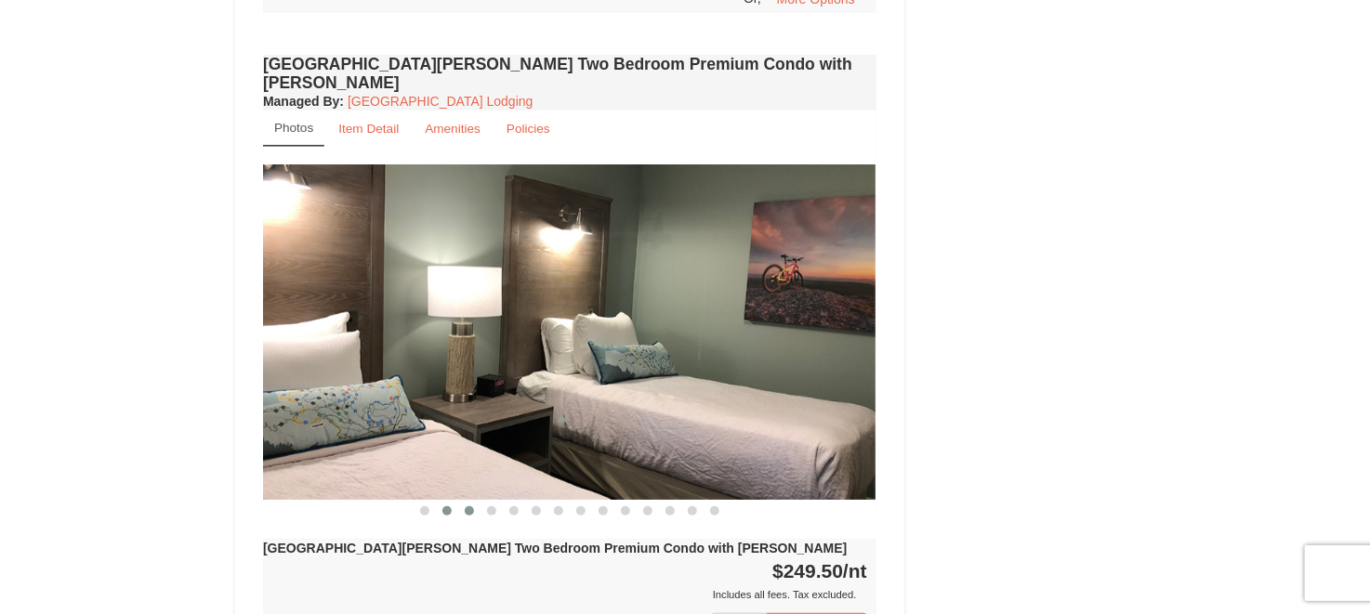
click at [465, 507] on span at bounding box center [469, 511] width 9 height 9
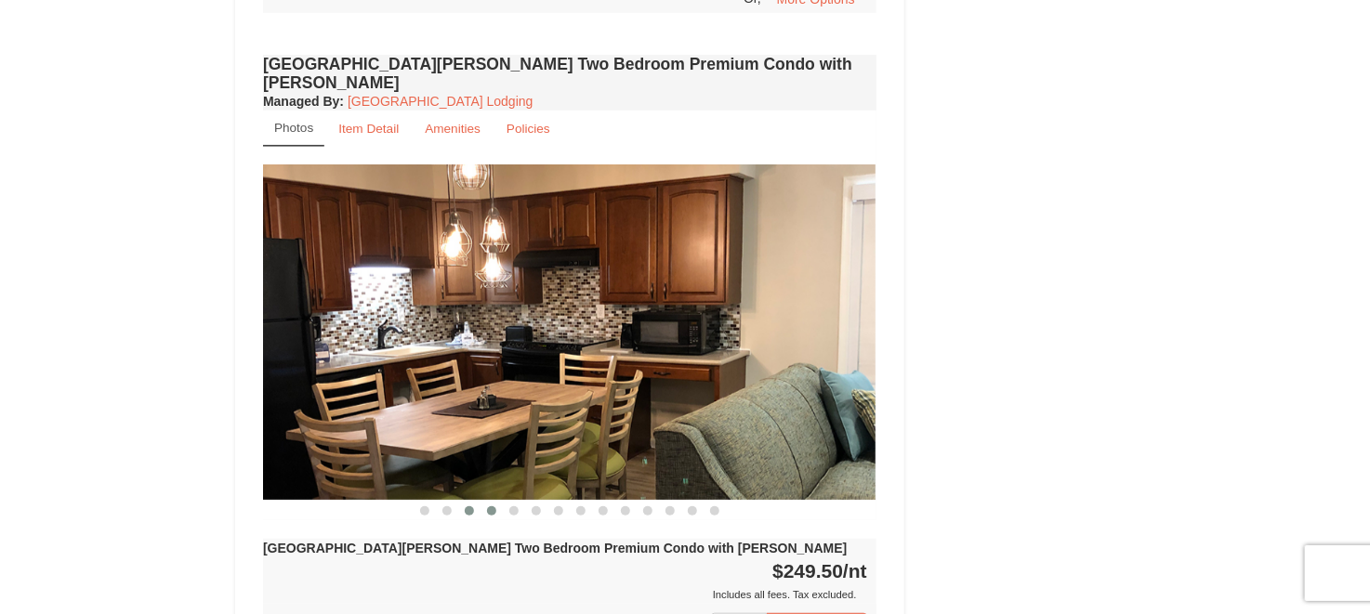
click at [495, 507] on span at bounding box center [491, 511] width 9 height 9
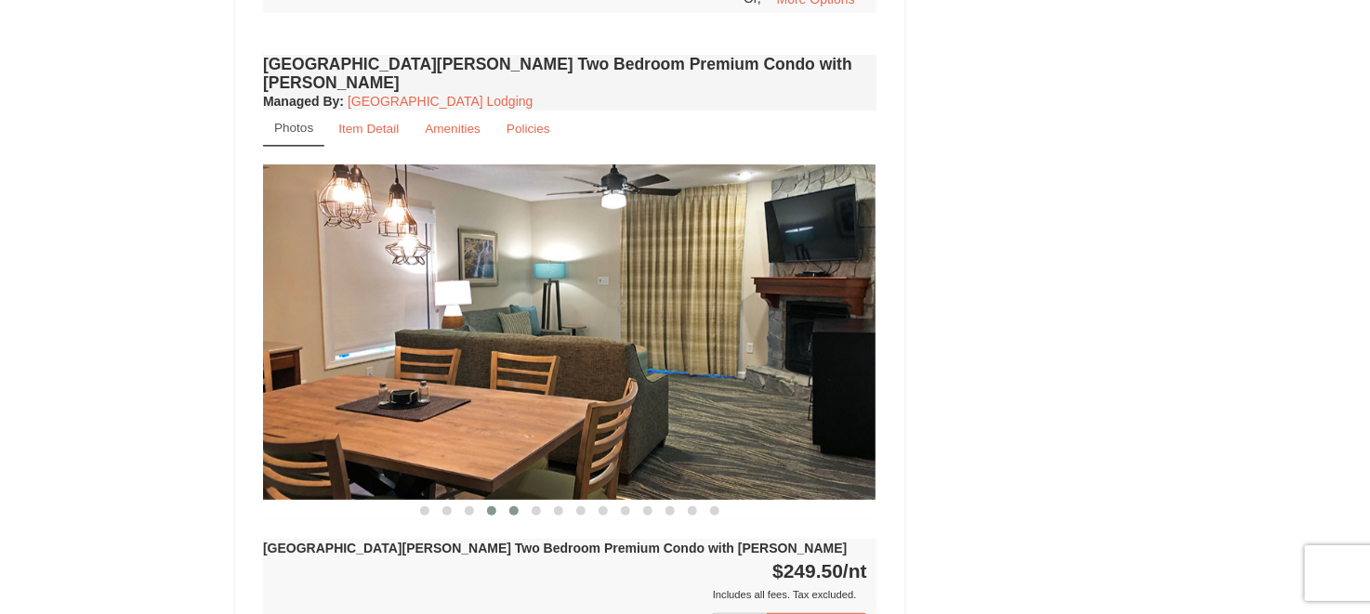
click at [515, 507] on span at bounding box center [513, 511] width 9 height 9
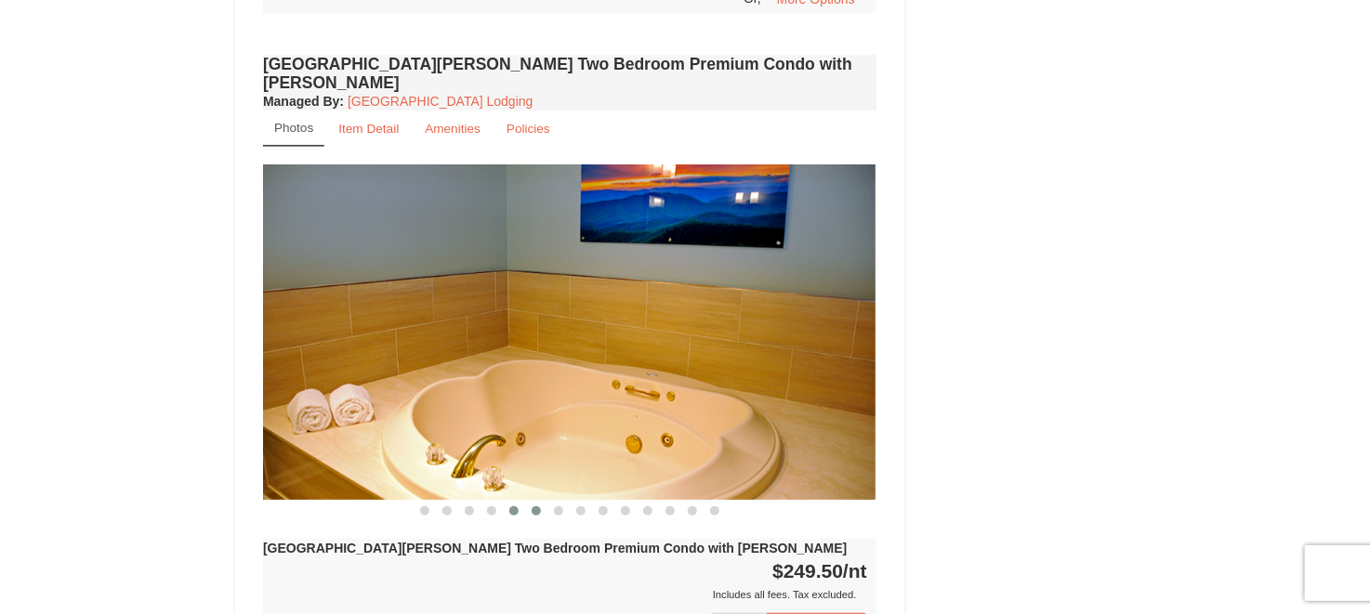
click at [526, 502] on button at bounding box center [536, 511] width 22 height 19
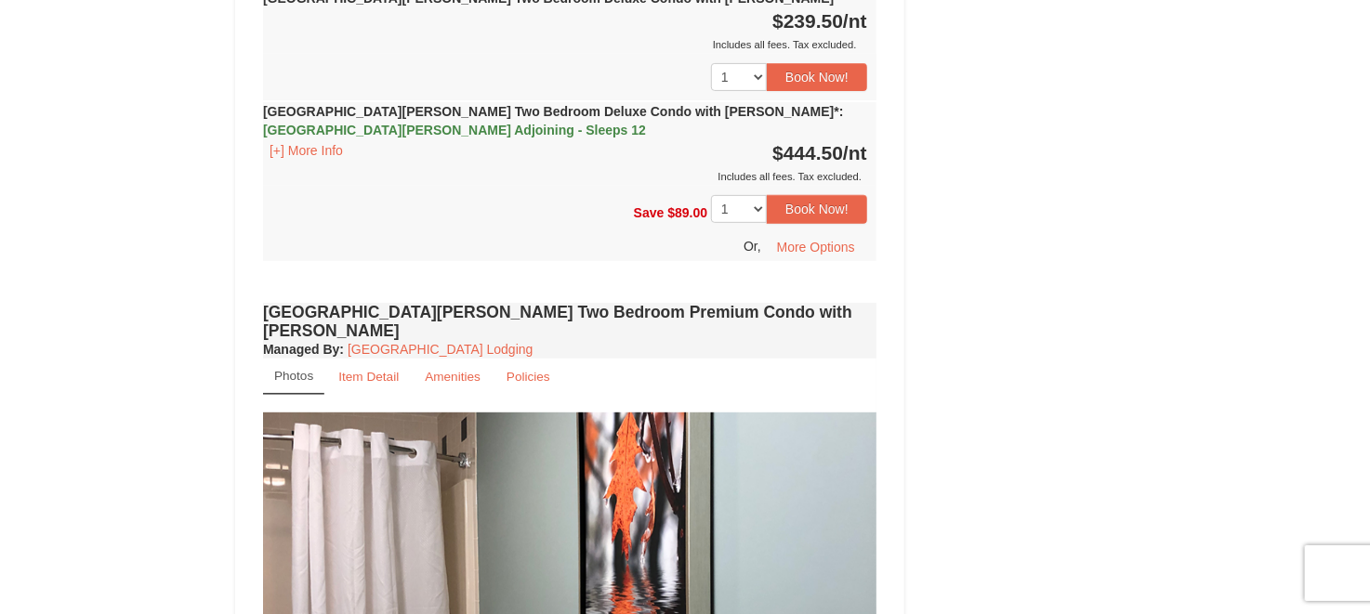
scroll to position [3770, 0]
